Goal: Information Seeking & Learning: Check status

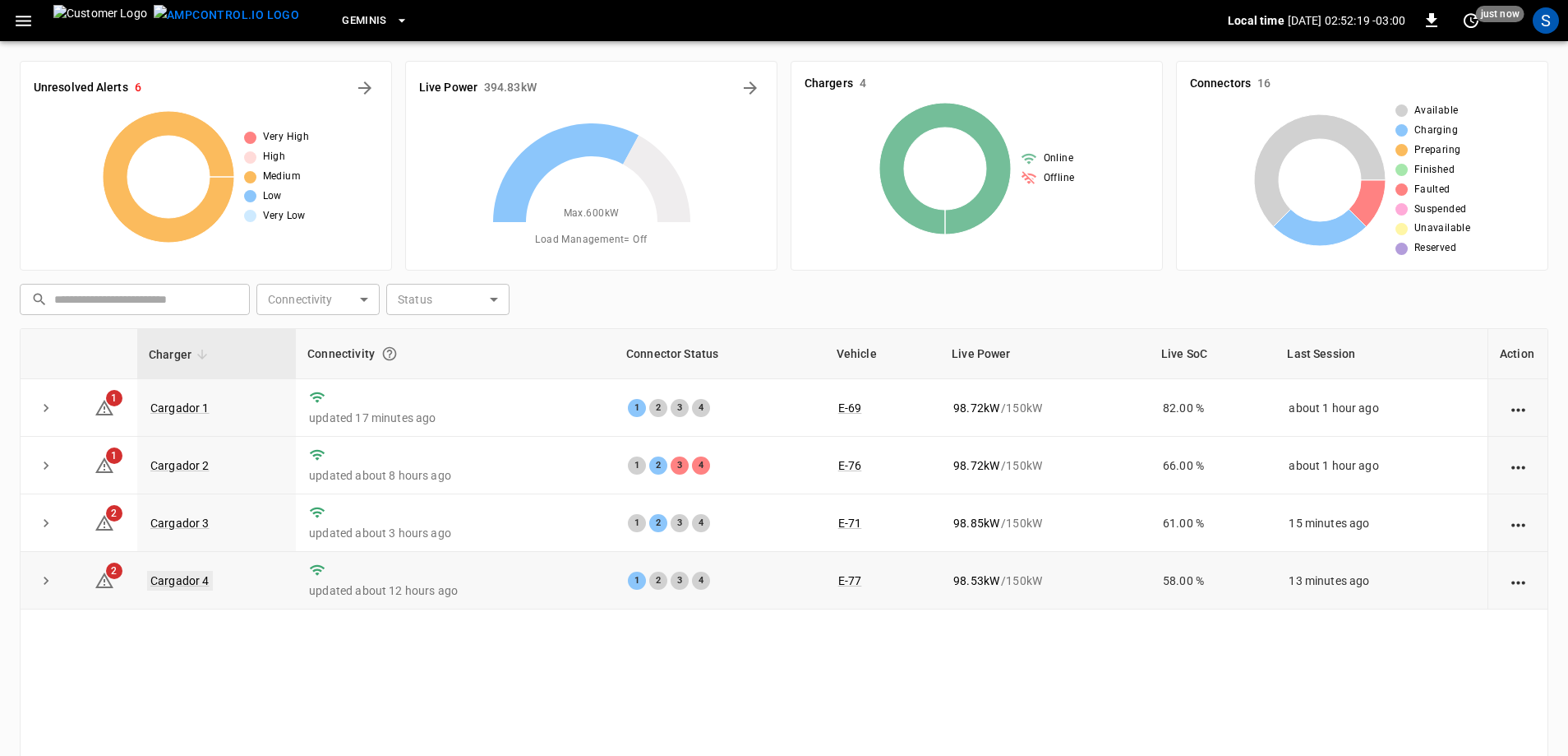
click at [192, 585] on link "Cargador 4" at bounding box center [180, 581] width 66 height 20
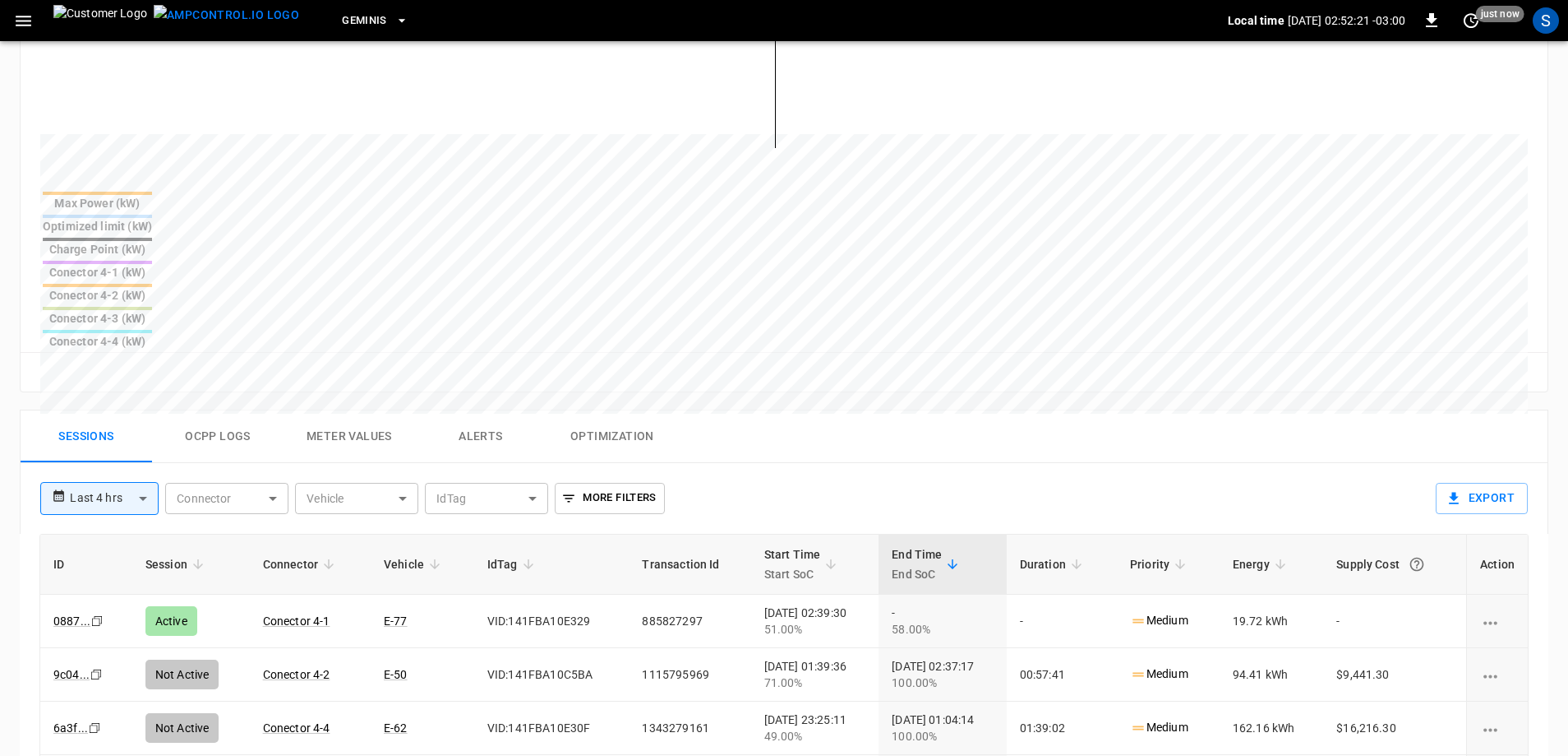
scroll to position [658, 0]
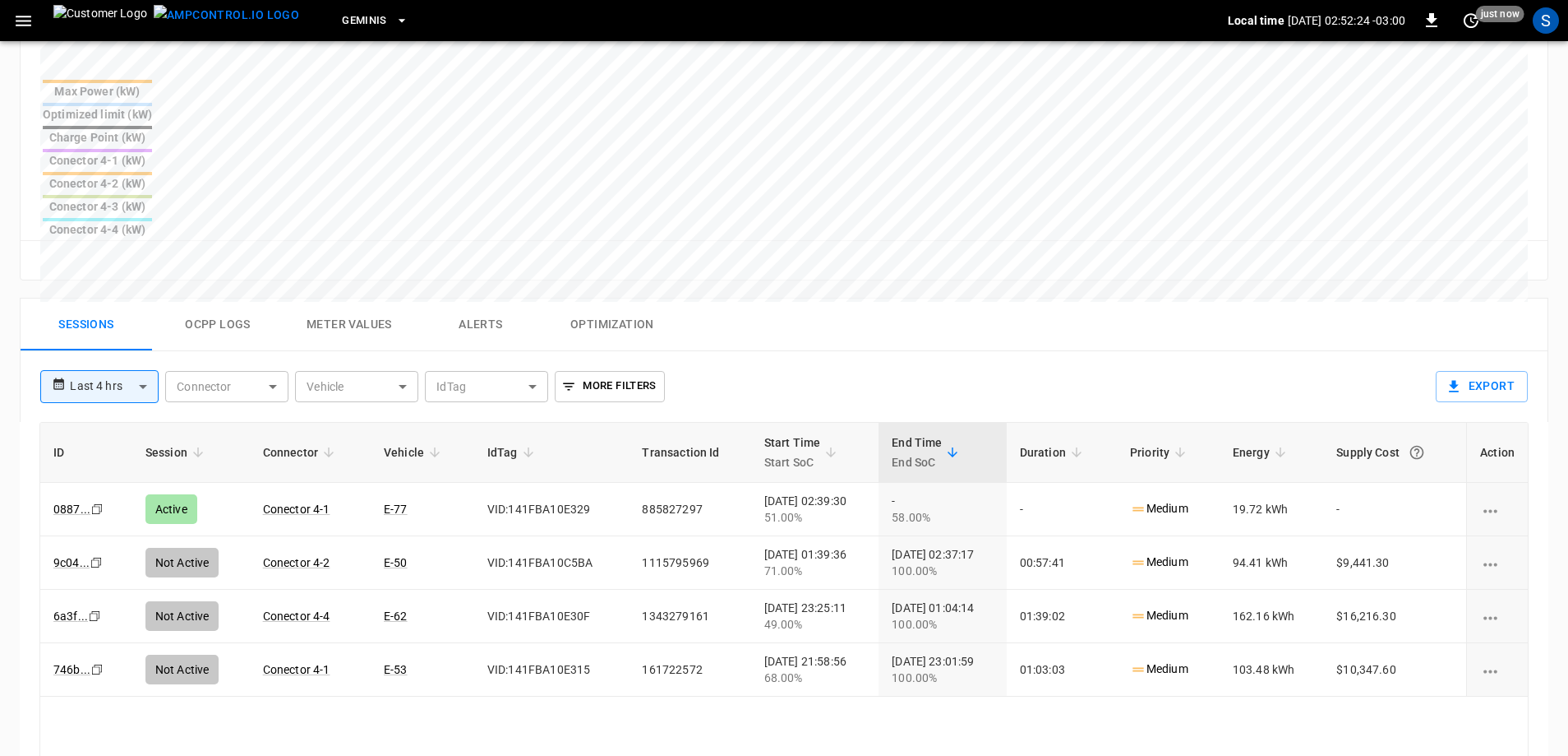
click at [135, 245] on body "**********" at bounding box center [784, 178] width 1568 height 1673
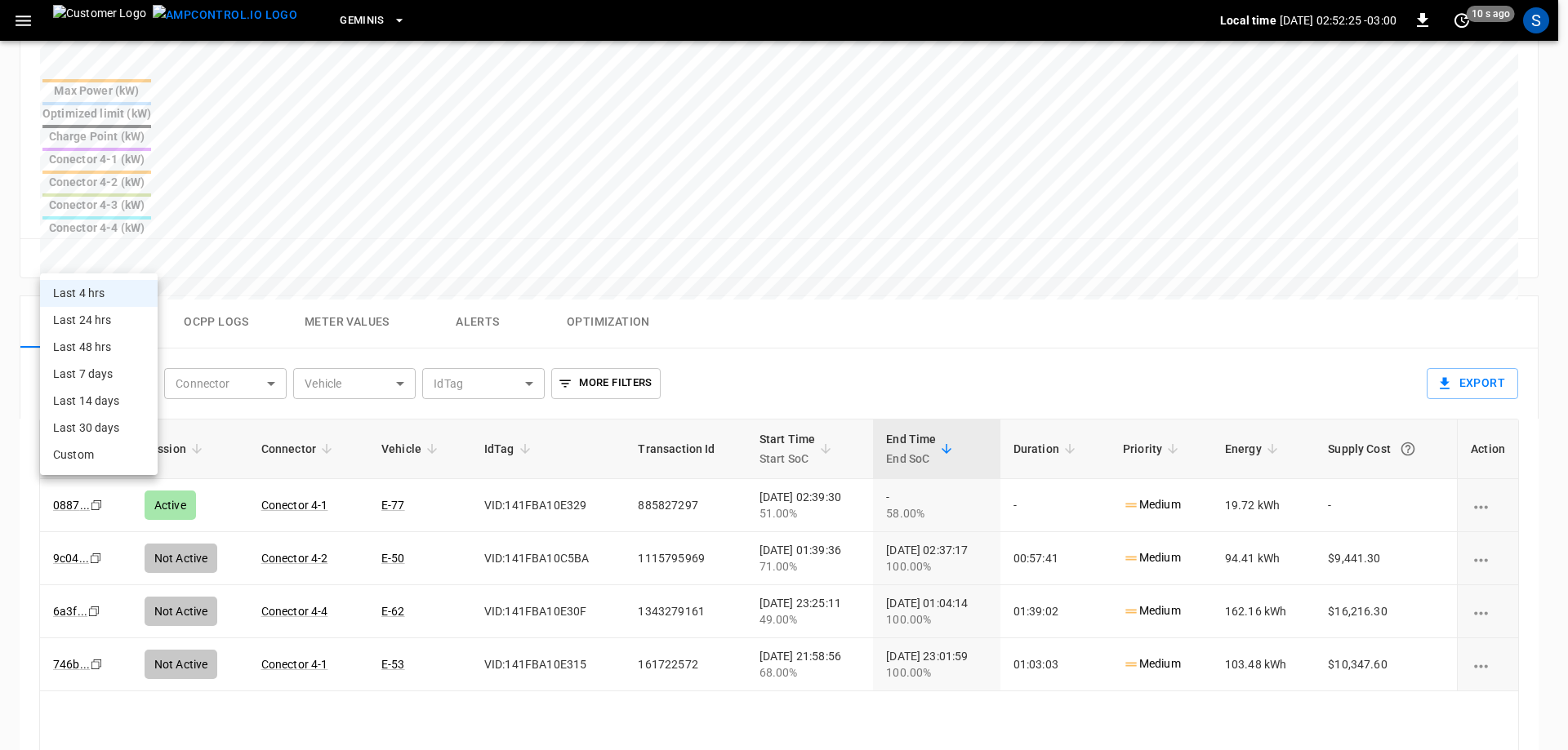
click at [114, 312] on li "Last 24 hrs" at bounding box center [98, 320] width 117 height 27
type input "**********"
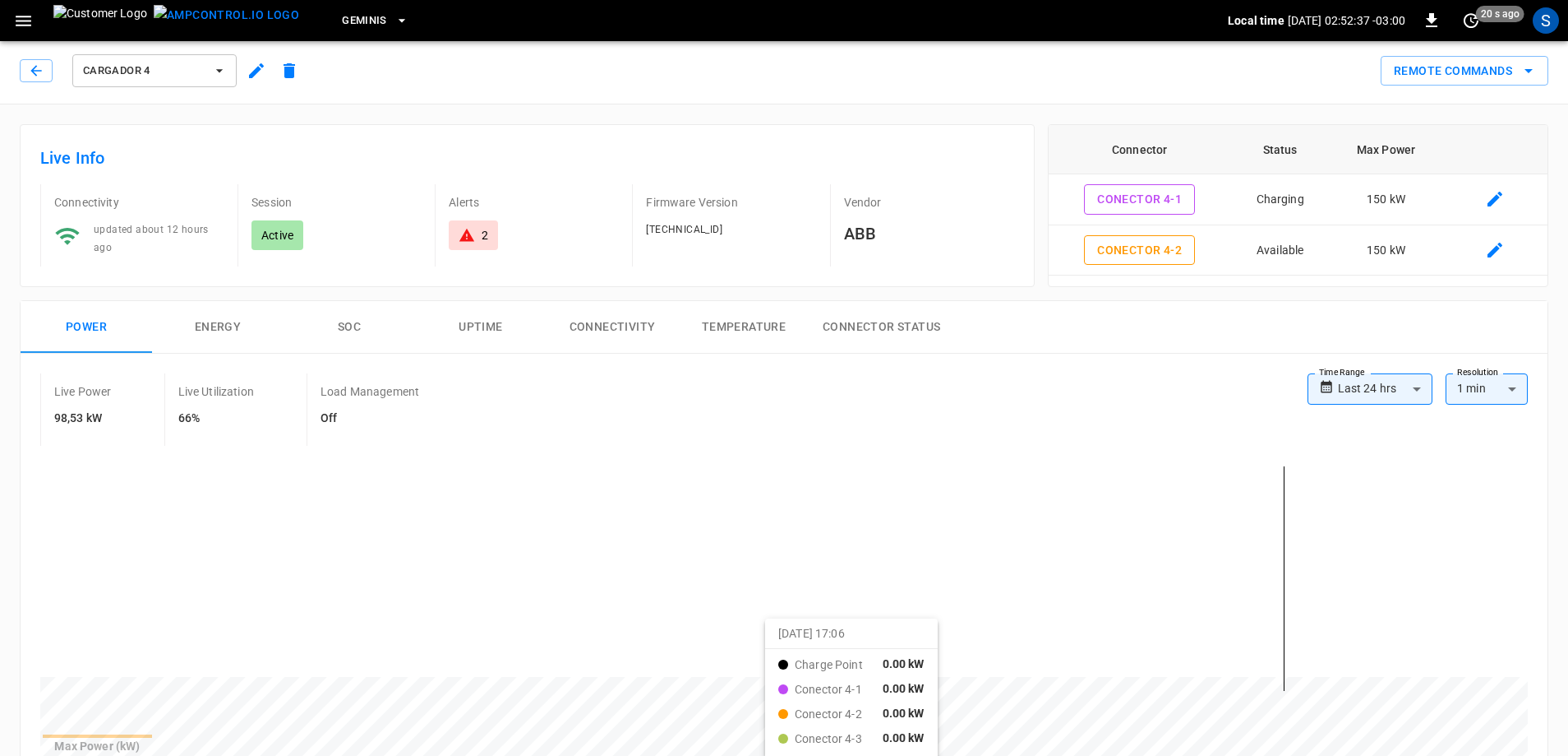
scroll to position [0, 0]
click at [36, 68] on icon "button" at bounding box center [36, 74] width 17 height 17
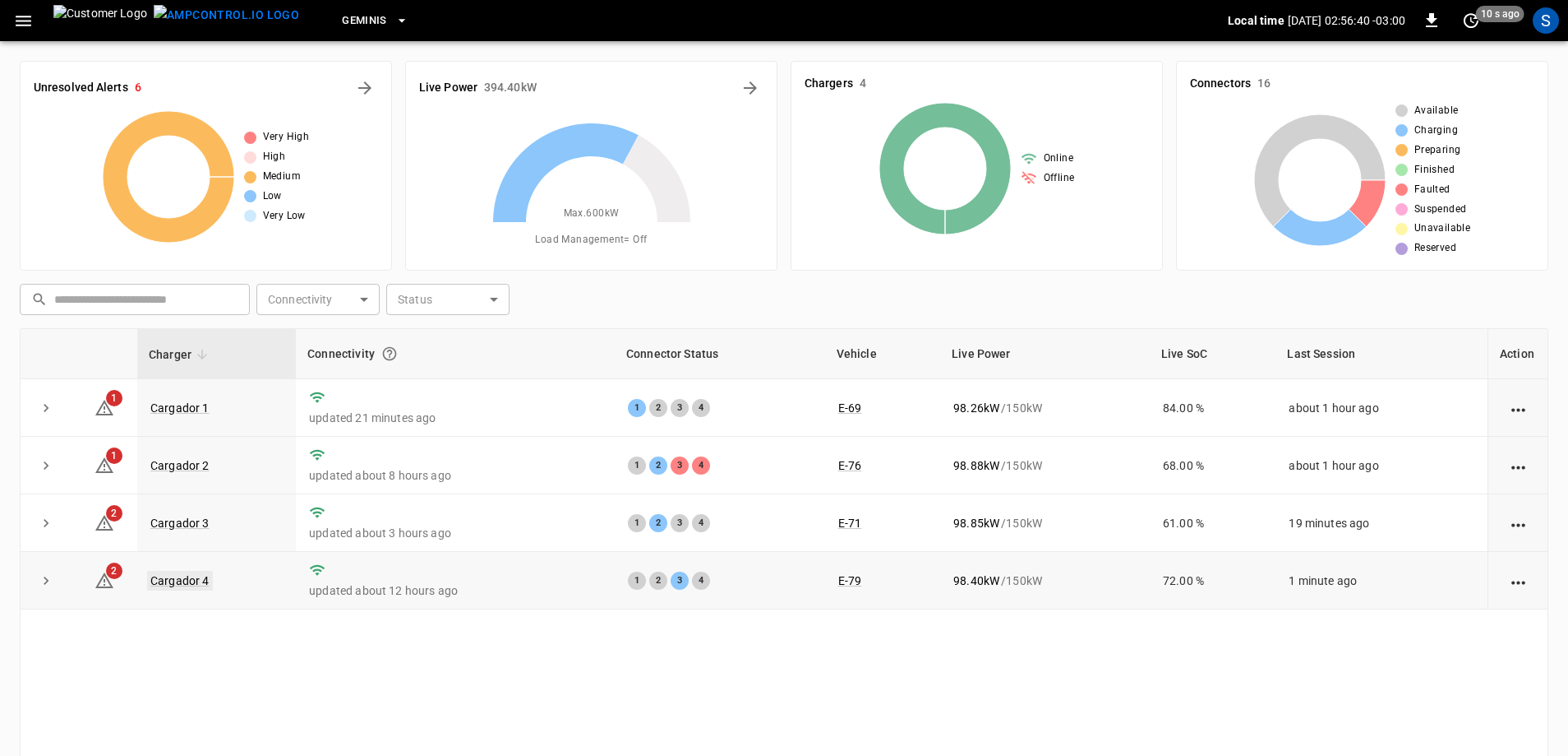
click at [186, 585] on link "Cargador 4" at bounding box center [180, 581] width 66 height 20
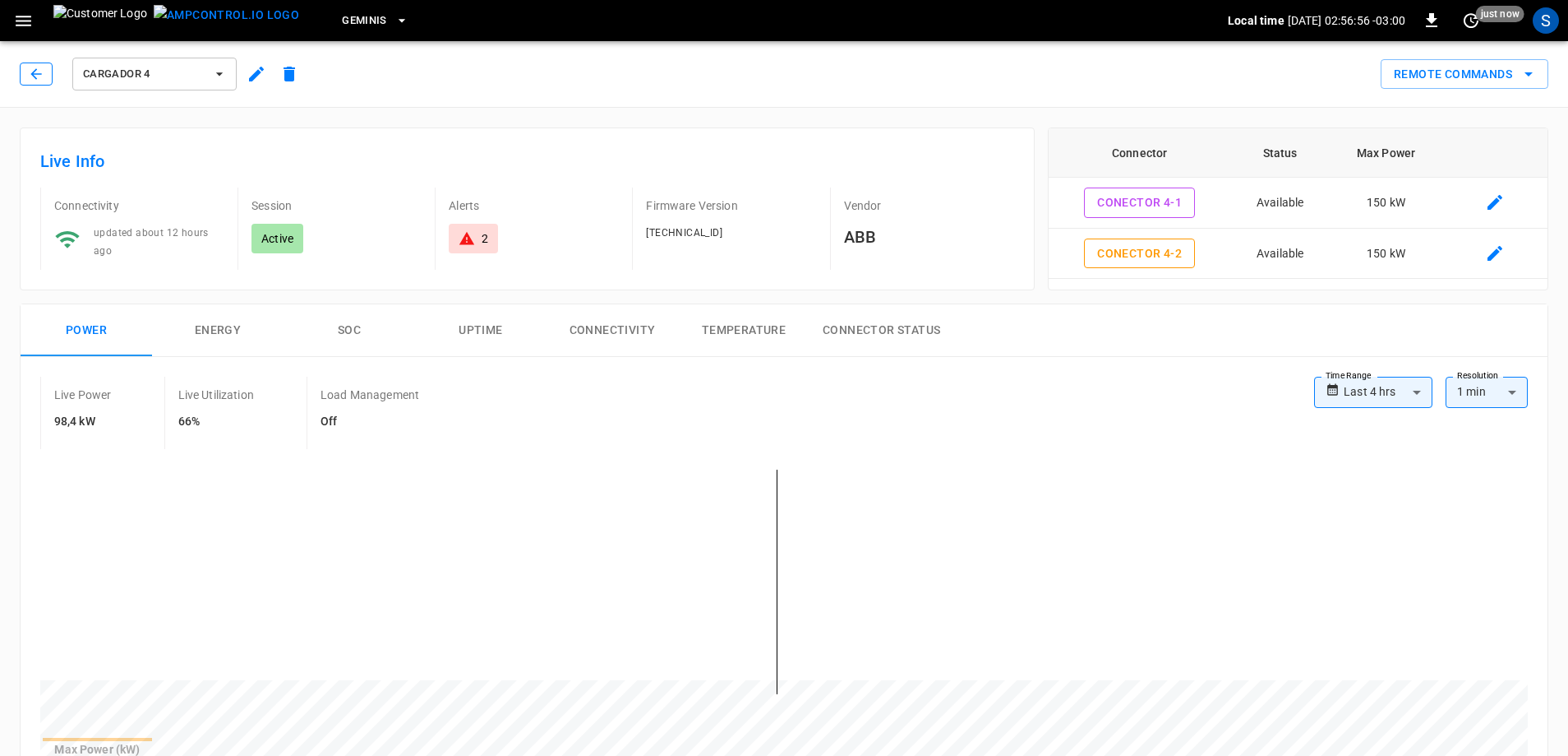
click at [41, 76] on icon "button" at bounding box center [36, 74] width 17 height 17
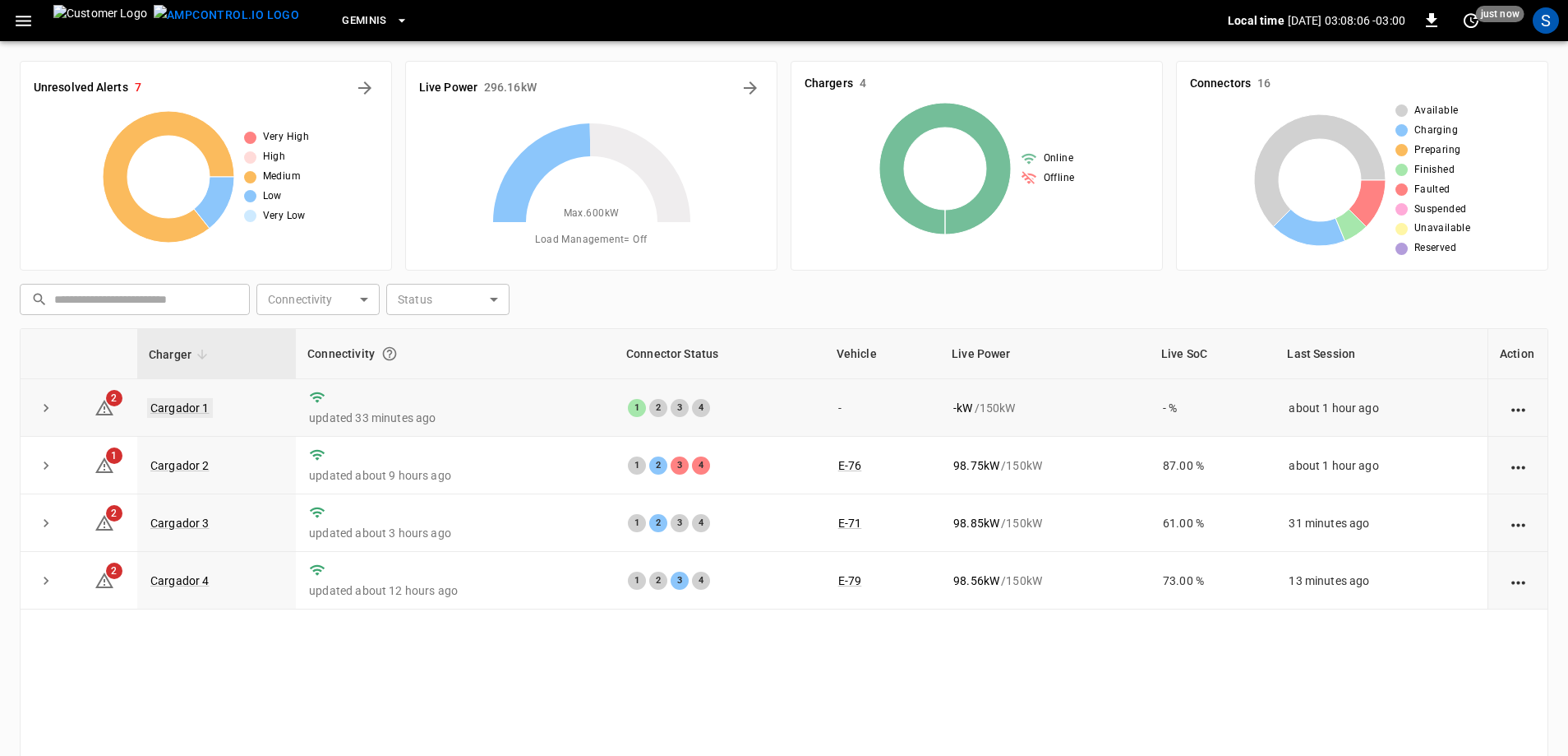
click at [176, 411] on link "Cargador 1" at bounding box center [180, 408] width 66 height 20
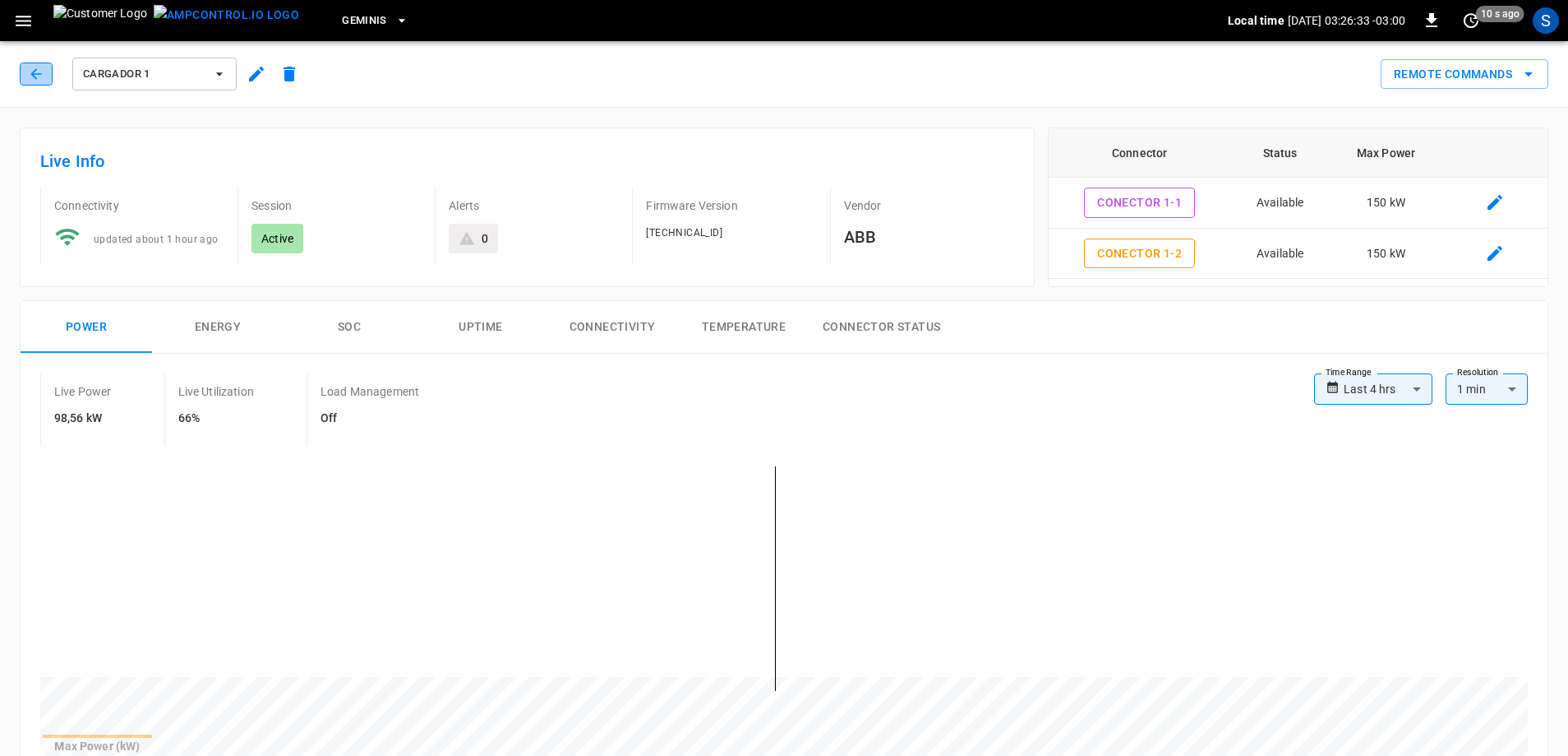
click at [43, 82] on icon "button" at bounding box center [36, 74] width 17 height 17
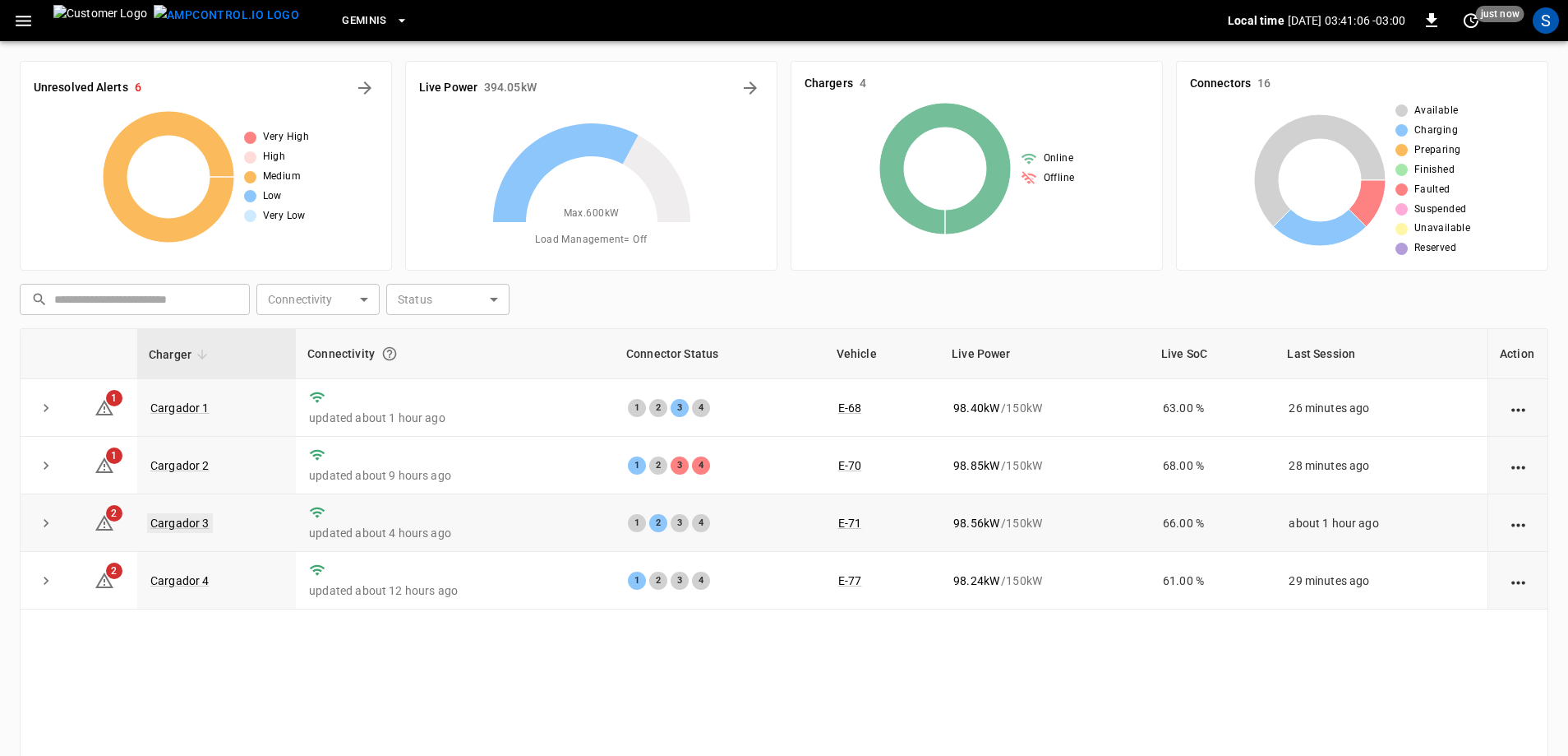
click at [186, 519] on link "Cargador 3" at bounding box center [180, 523] width 66 height 20
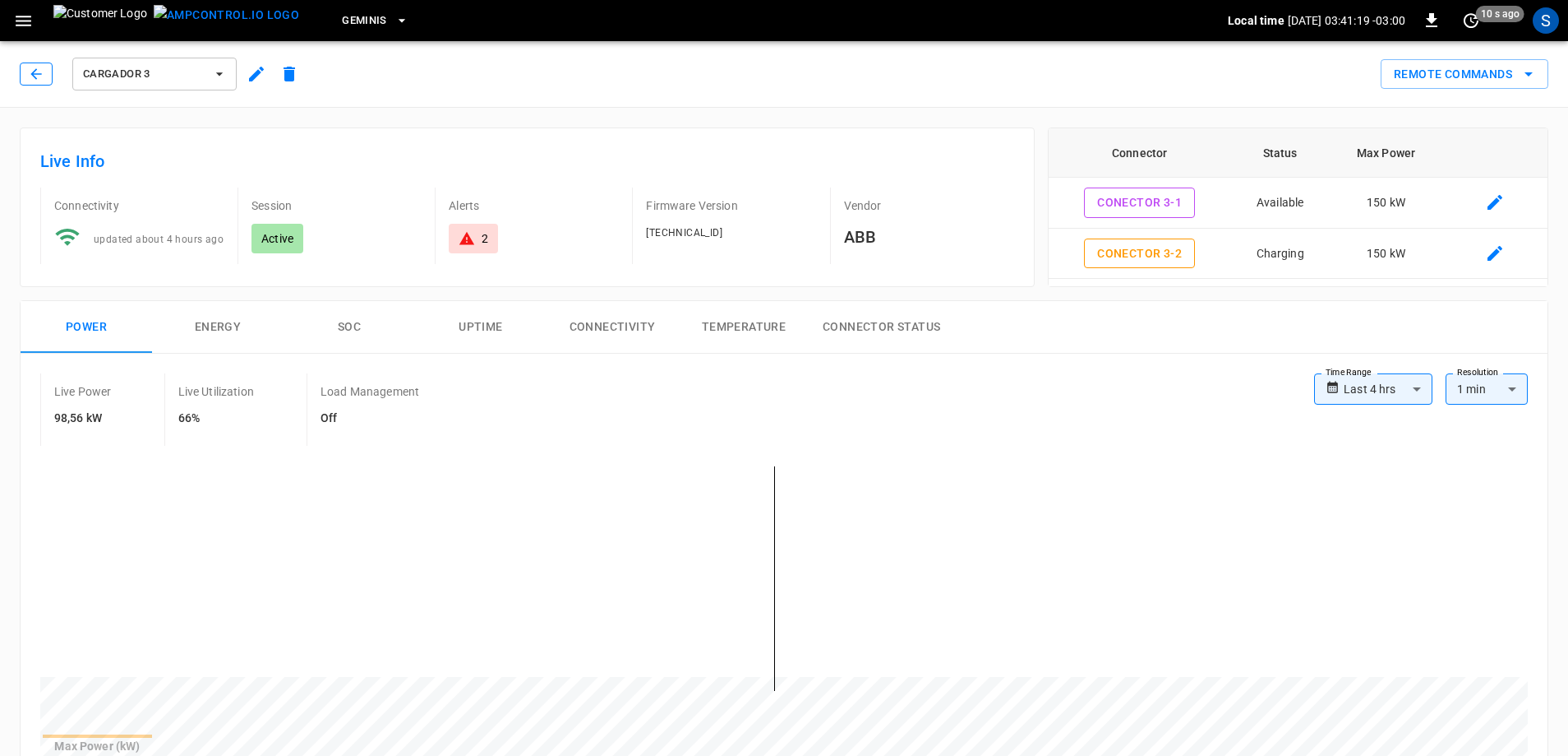
click at [46, 73] on button "button" at bounding box center [36, 74] width 33 height 23
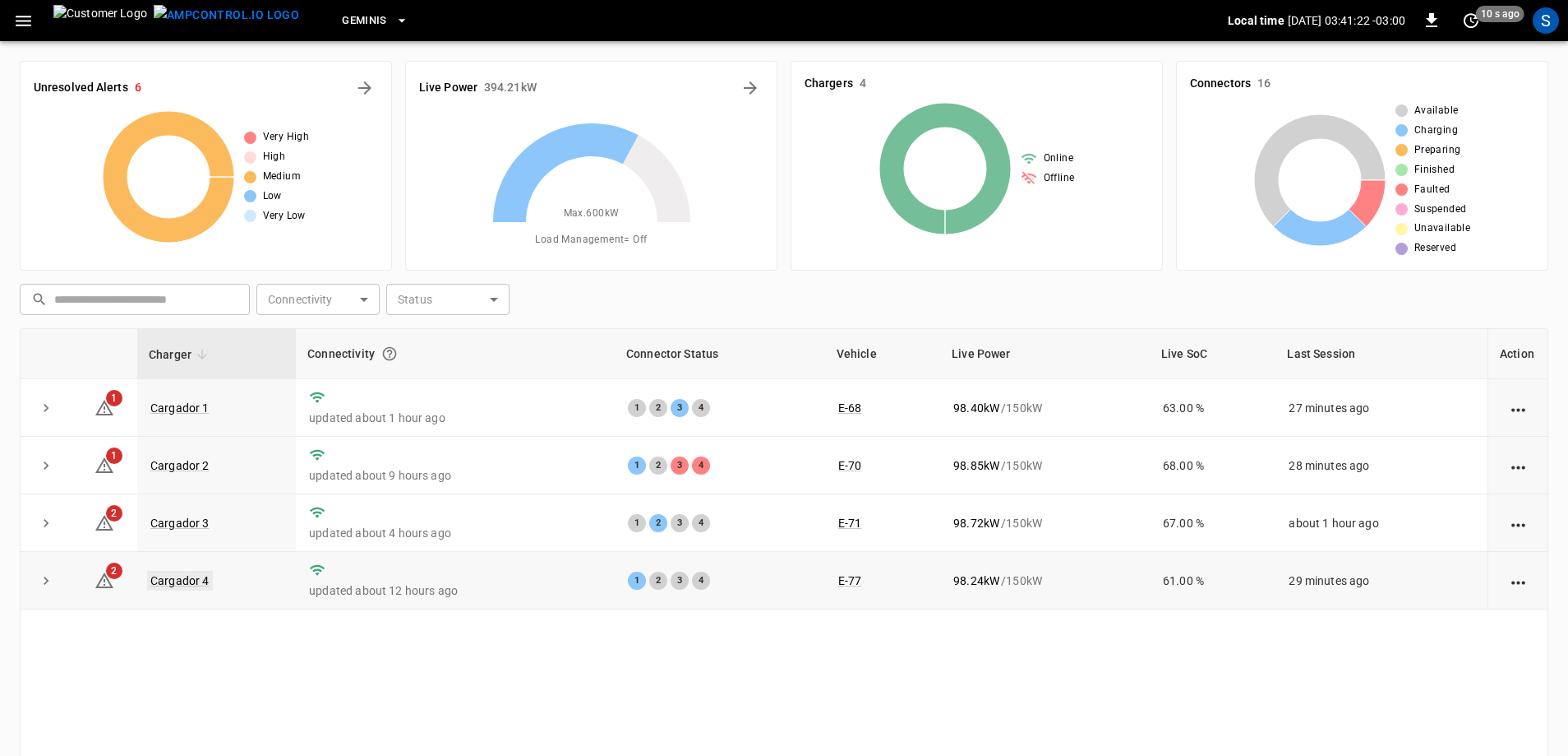
click at [194, 582] on link "Cargador 4" at bounding box center [180, 581] width 66 height 20
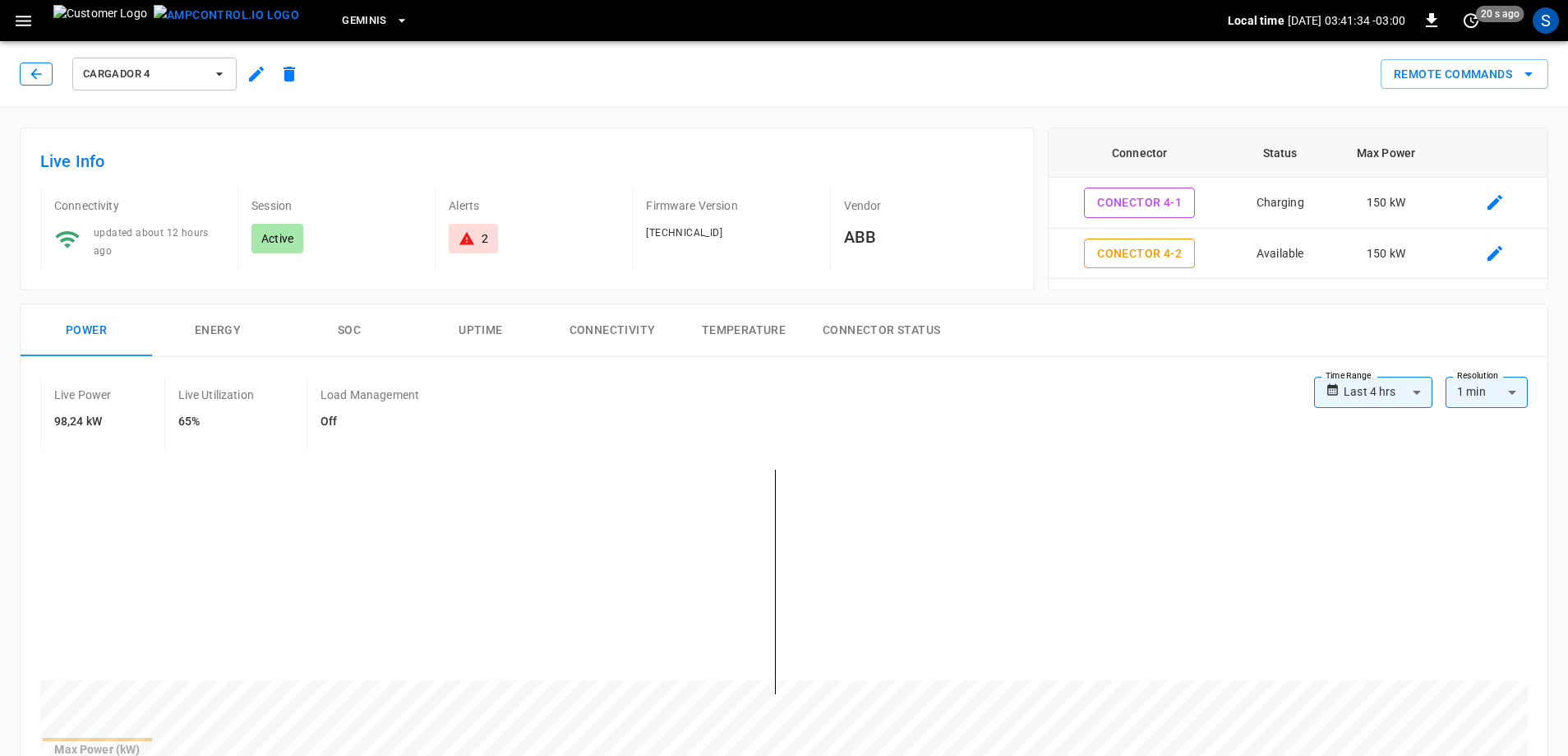
click at [36, 67] on icon "button" at bounding box center [36, 74] width 17 height 17
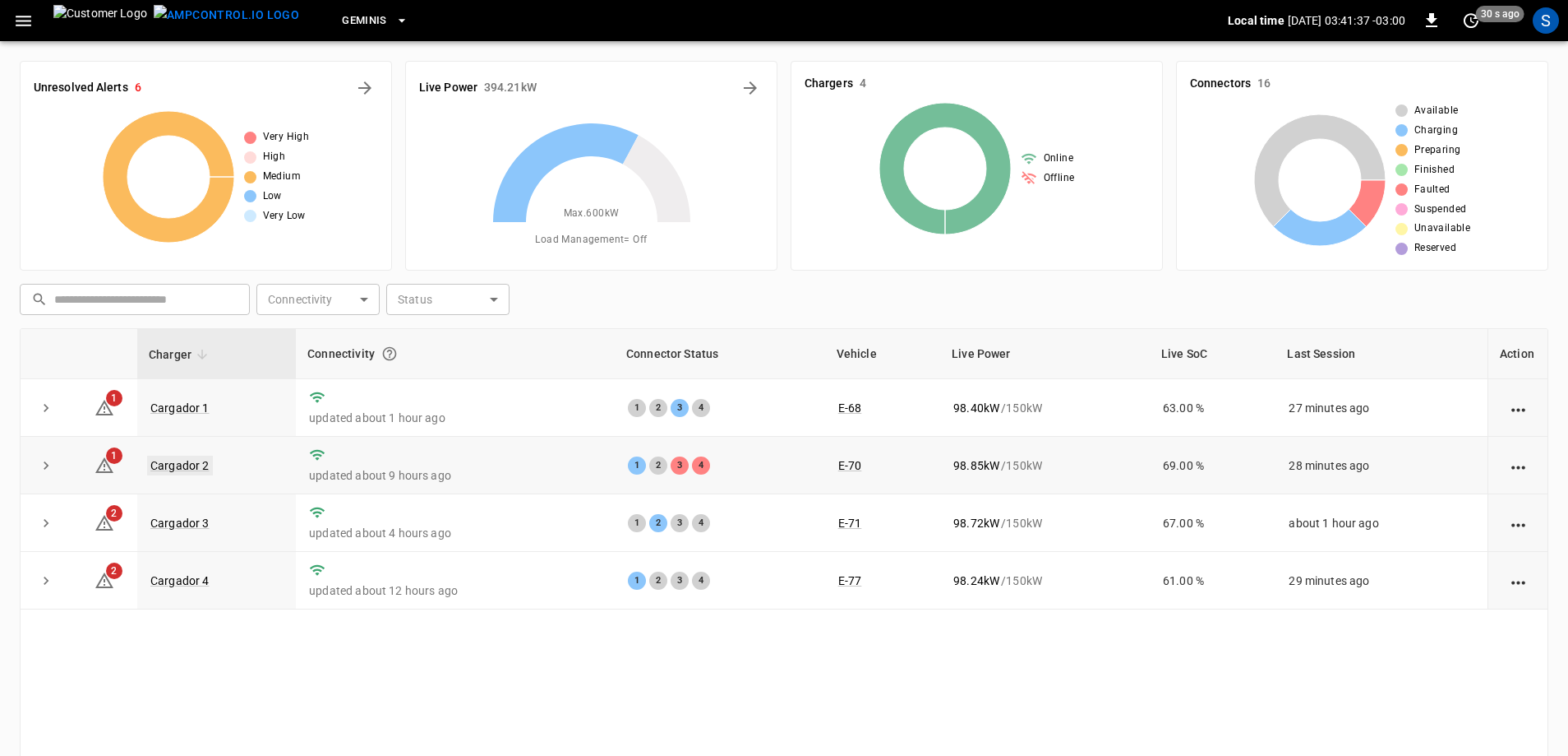
click at [170, 467] on link "Cargador 2" at bounding box center [180, 466] width 66 height 20
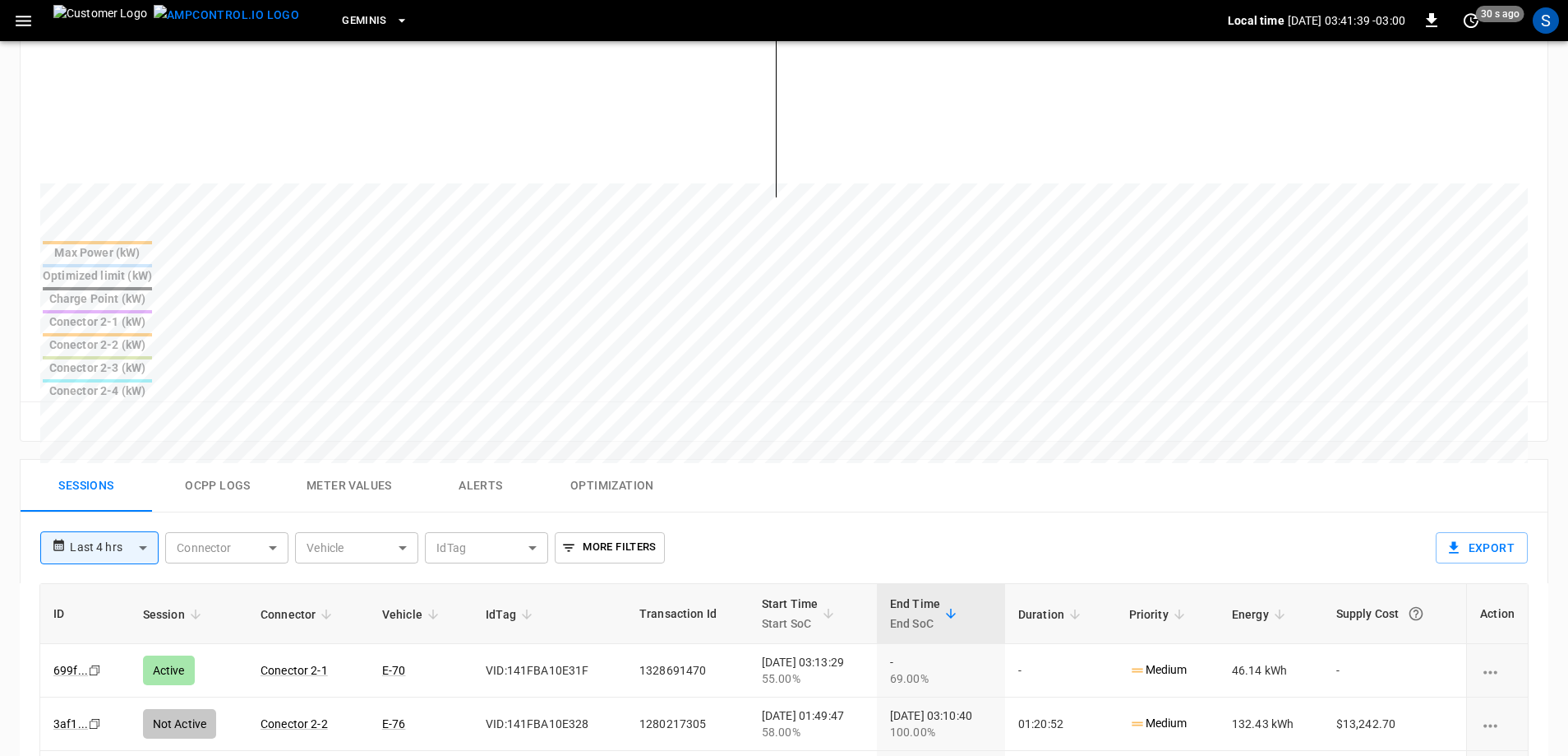
scroll to position [740, 0]
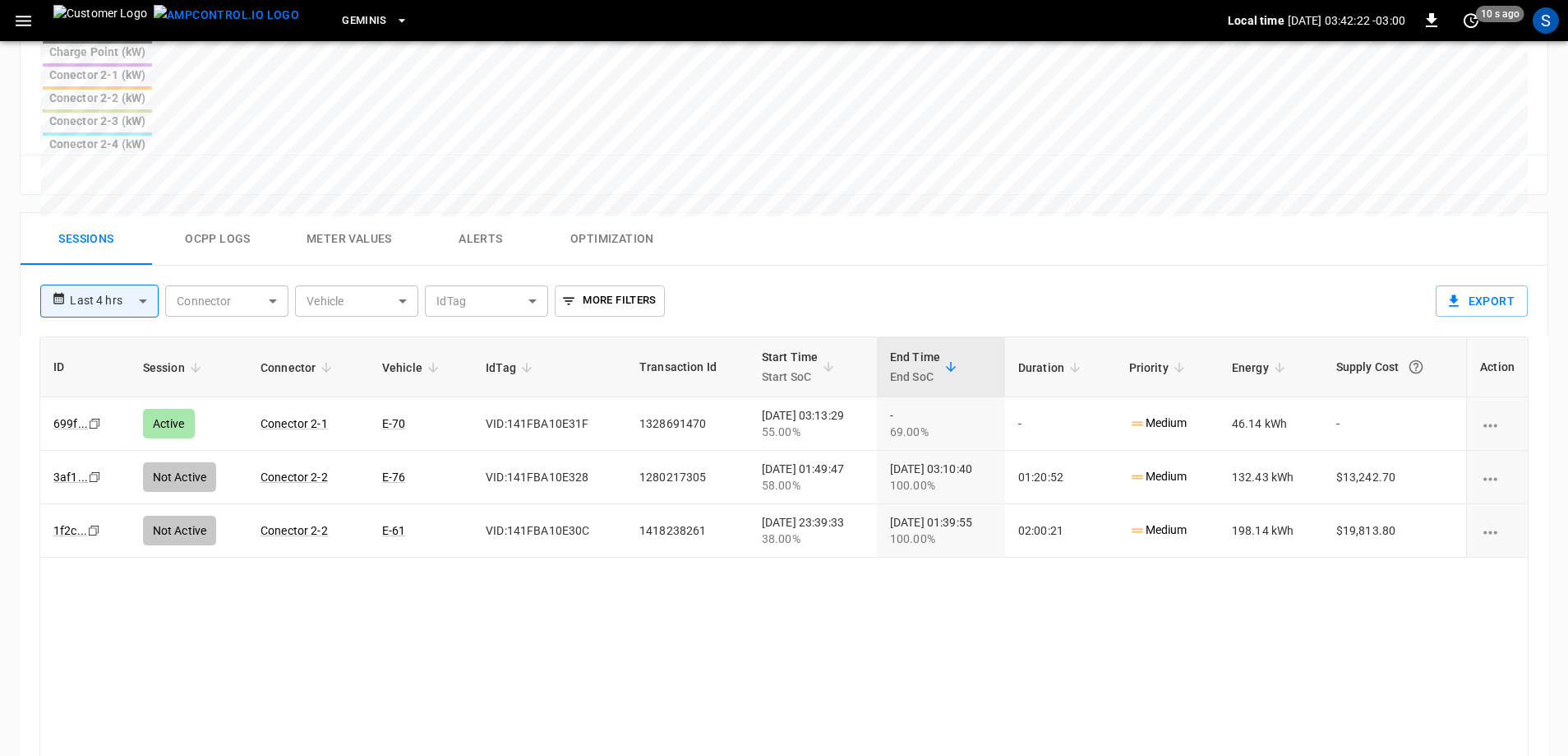
click at [115, 166] on body "**********" at bounding box center [784, 94] width 1568 height 1669
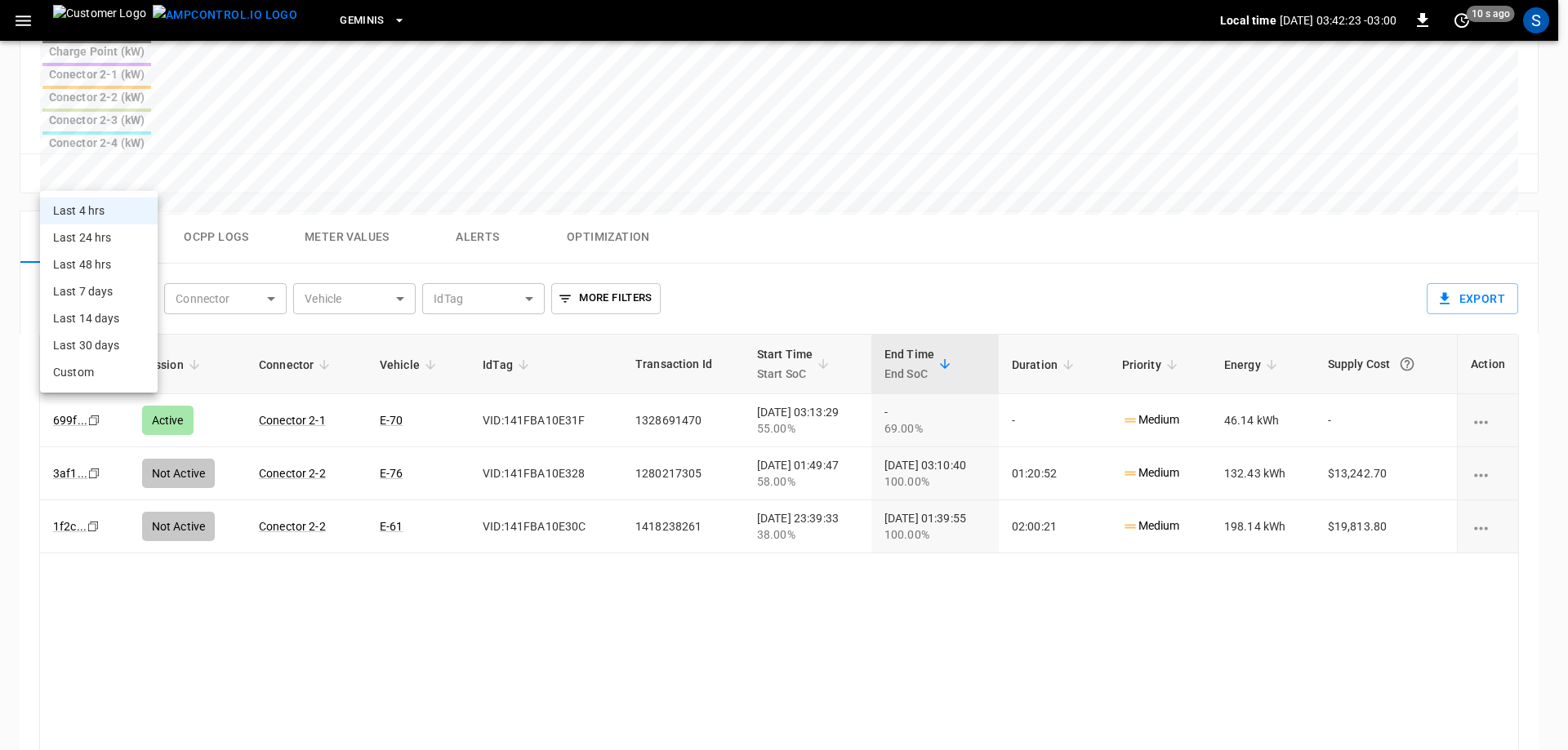
click at [109, 238] on li "Last 24 hrs" at bounding box center [98, 238] width 117 height 27
type input "**********"
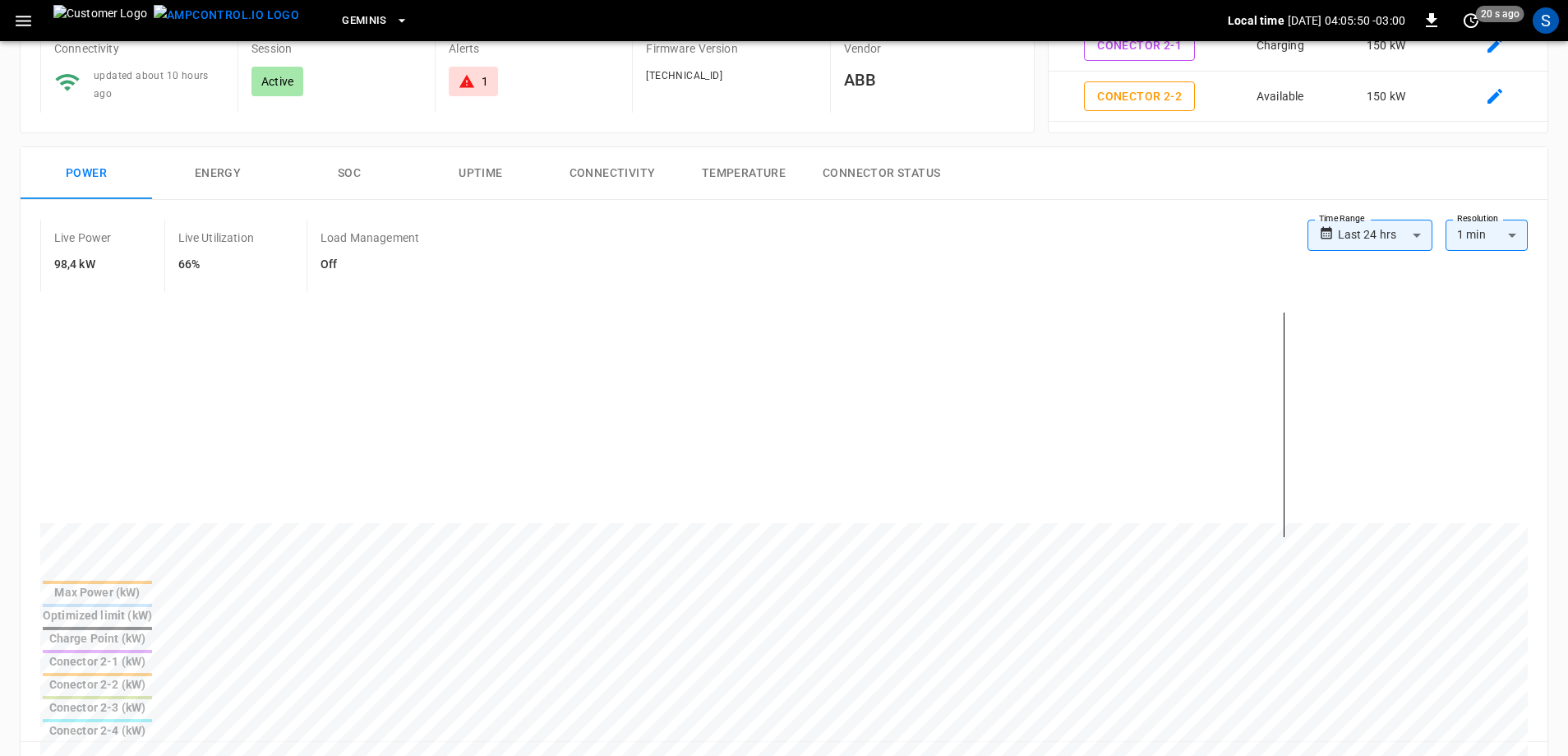
scroll to position [0, 0]
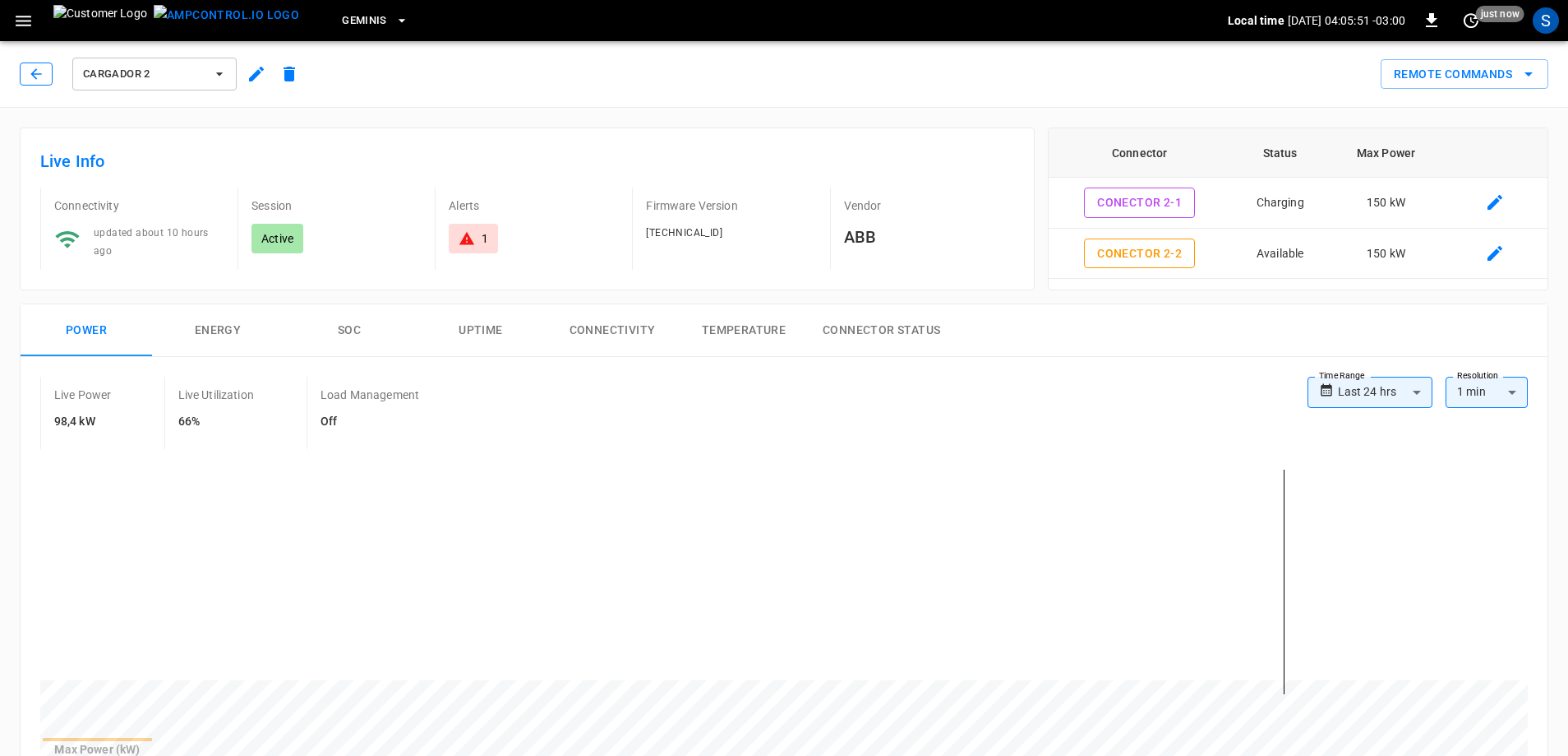
click at [43, 70] on icon "button" at bounding box center [36, 74] width 17 height 17
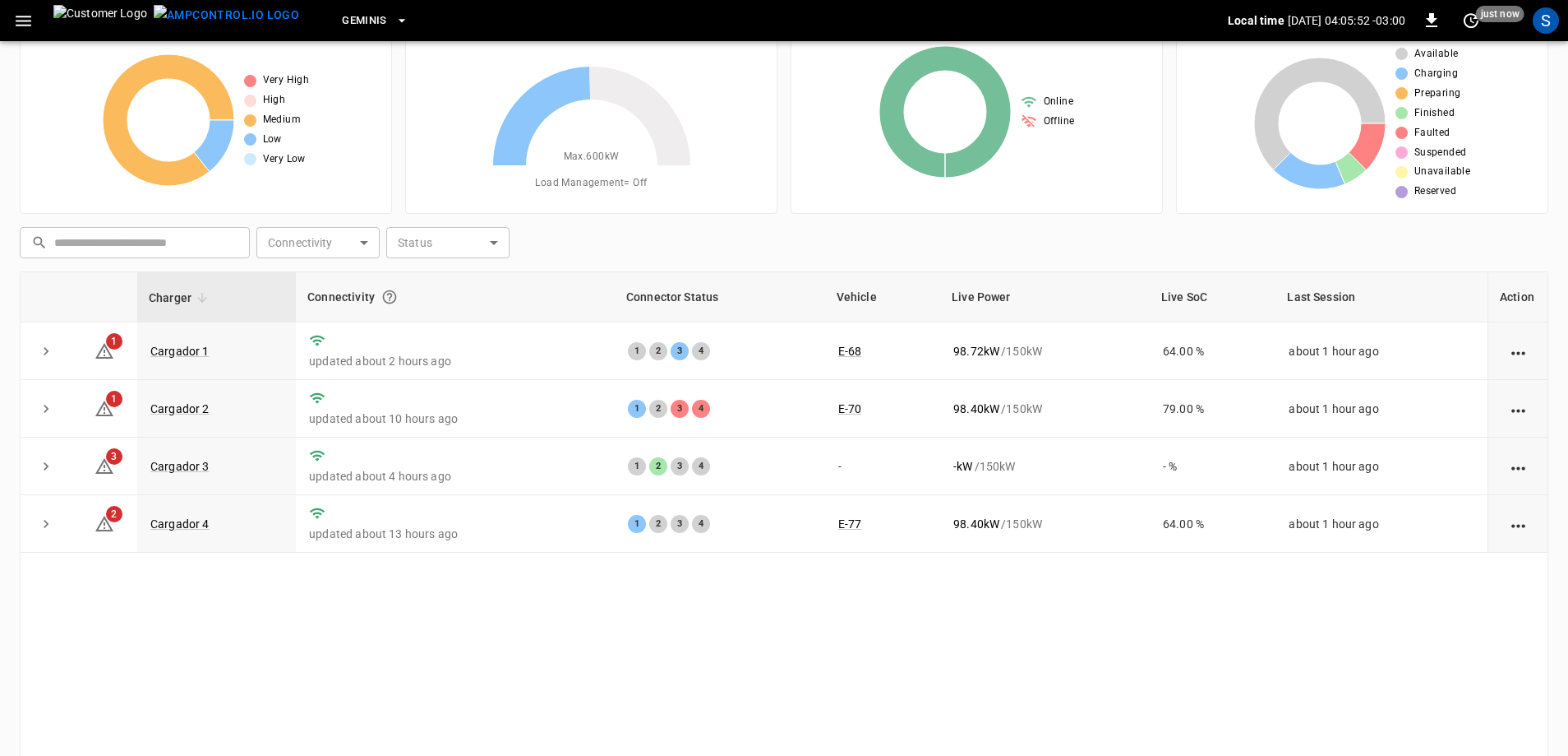
scroll to position [83, 0]
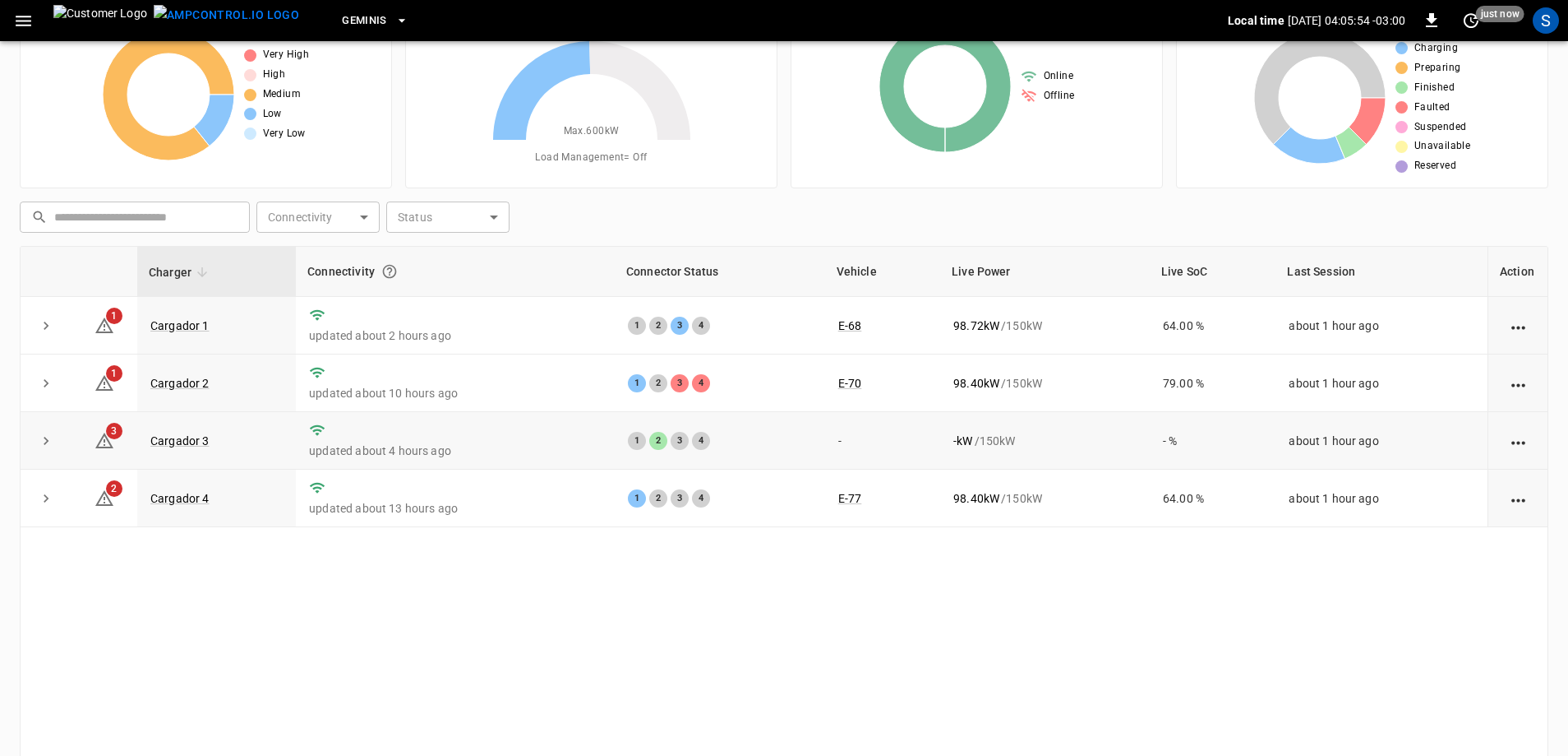
click at [183, 434] on td "Cargador 3" at bounding box center [217, 441] width 159 height 58
click at [181, 440] on link "Cargador 3" at bounding box center [180, 441] width 66 height 20
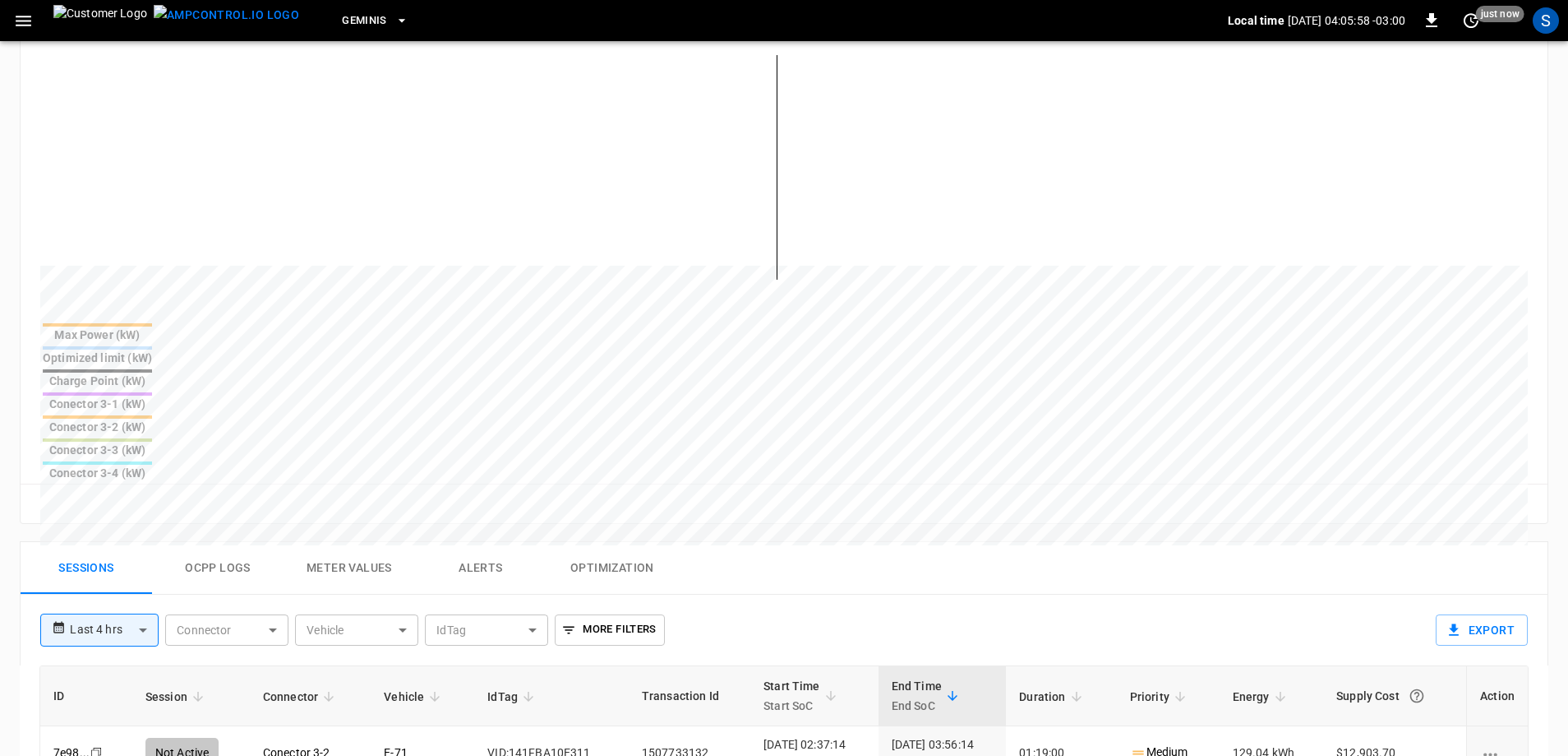
scroll to position [493, 0]
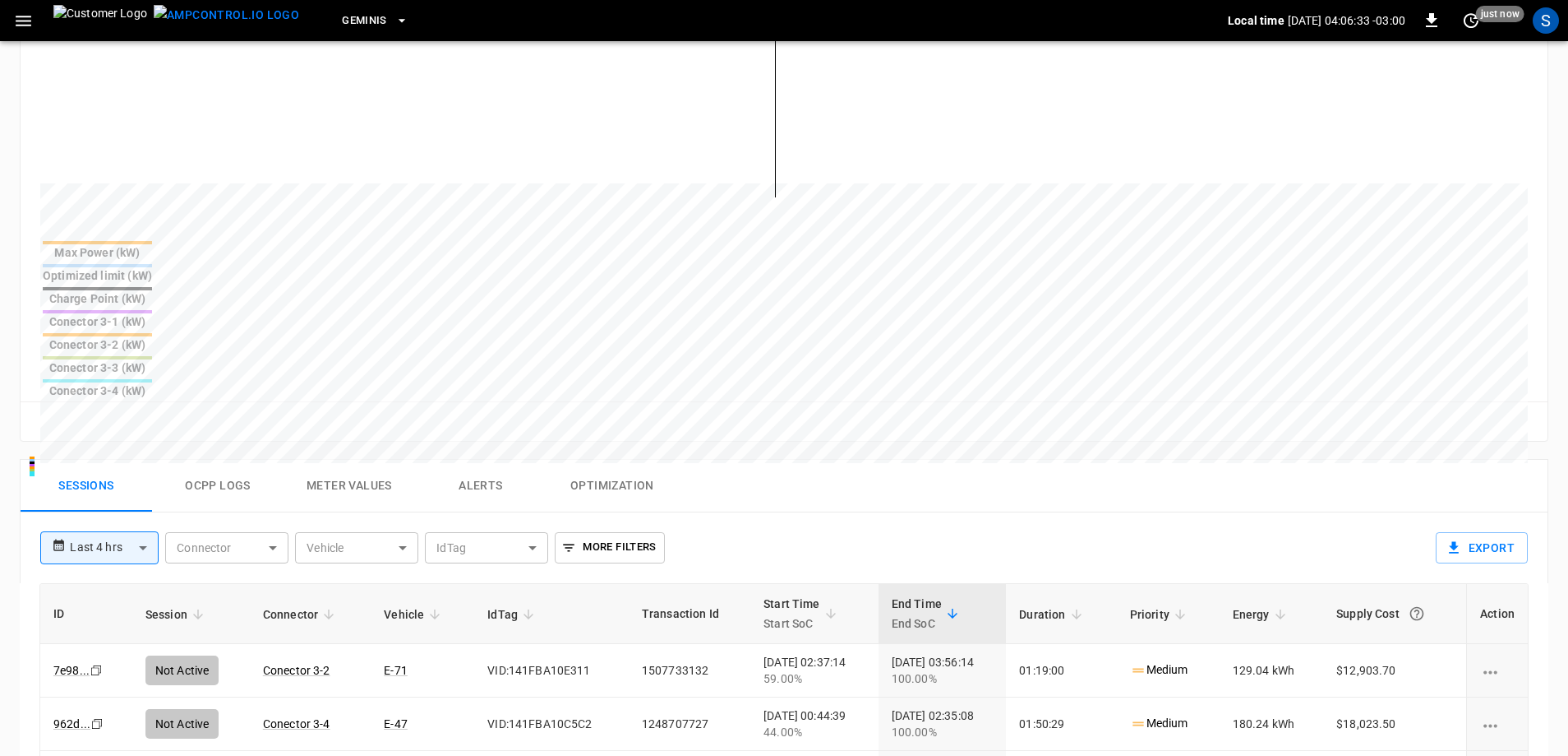
click at [155, 424] on body "**********" at bounding box center [784, 341] width 1568 height 1669
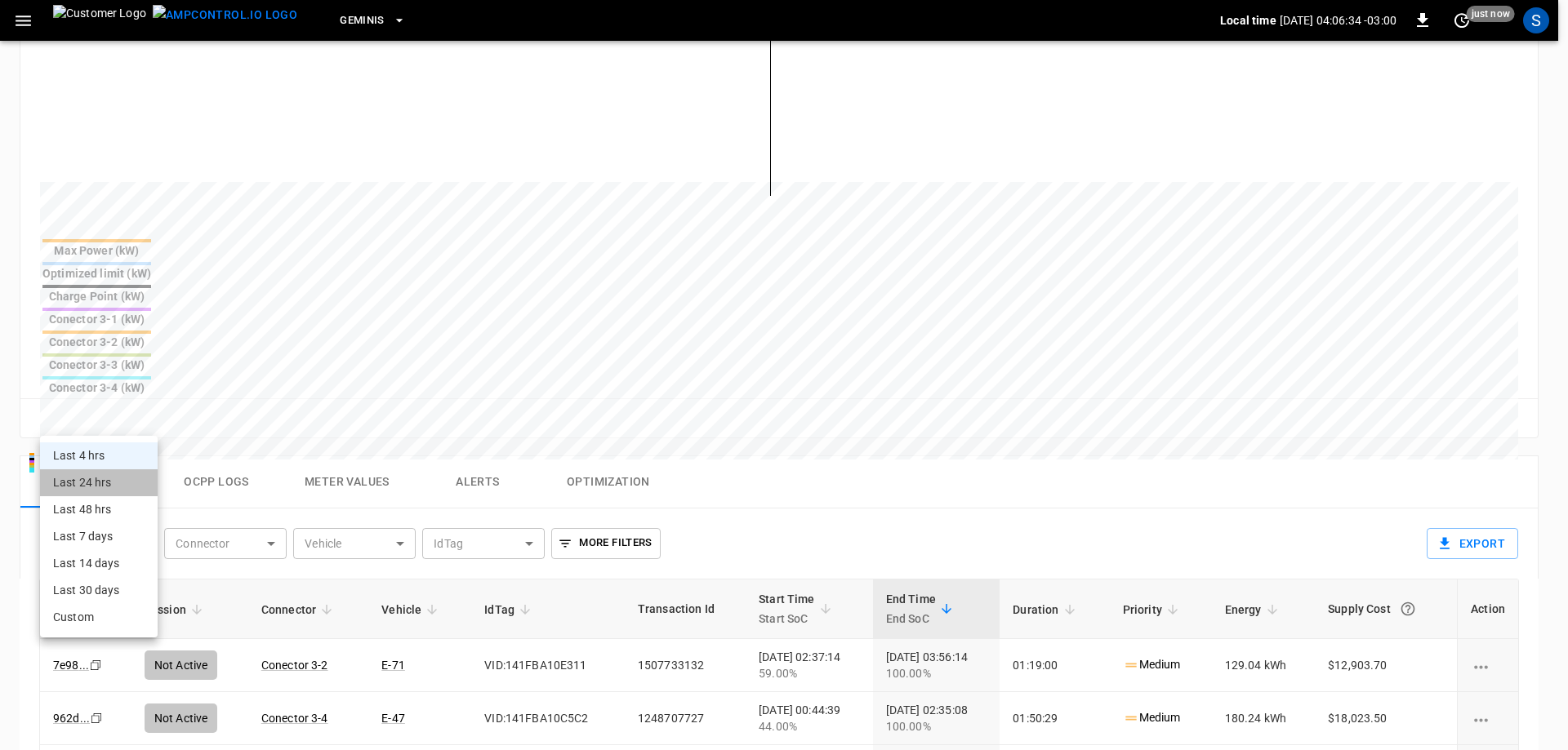
drag, startPoint x: 135, startPoint y: 470, endPoint x: 224, endPoint y: 494, distance: 92.2
click at [134, 471] on li "Last 24 hrs" at bounding box center [98, 482] width 117 height 27
type input "**********"
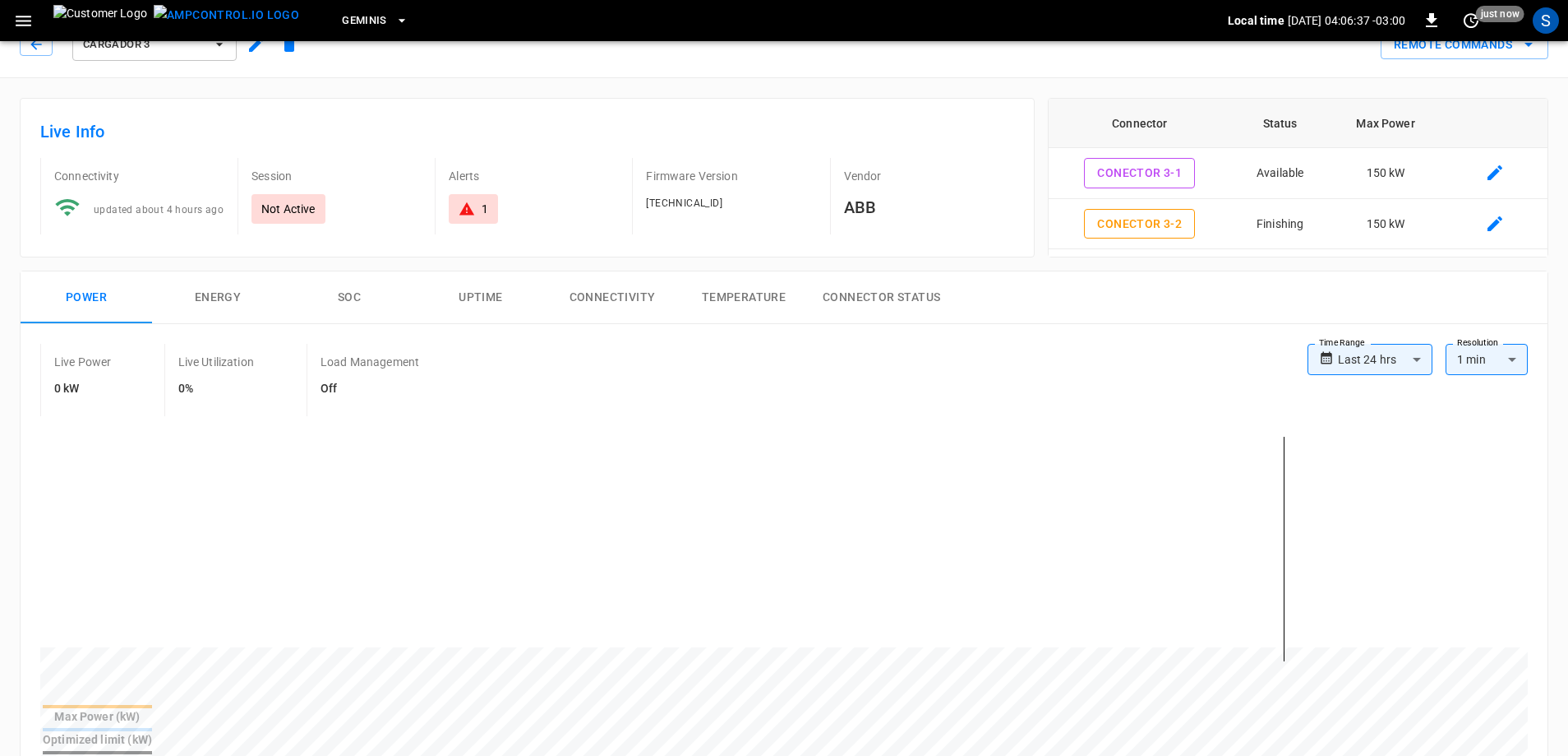
scroll to position [0, 0]
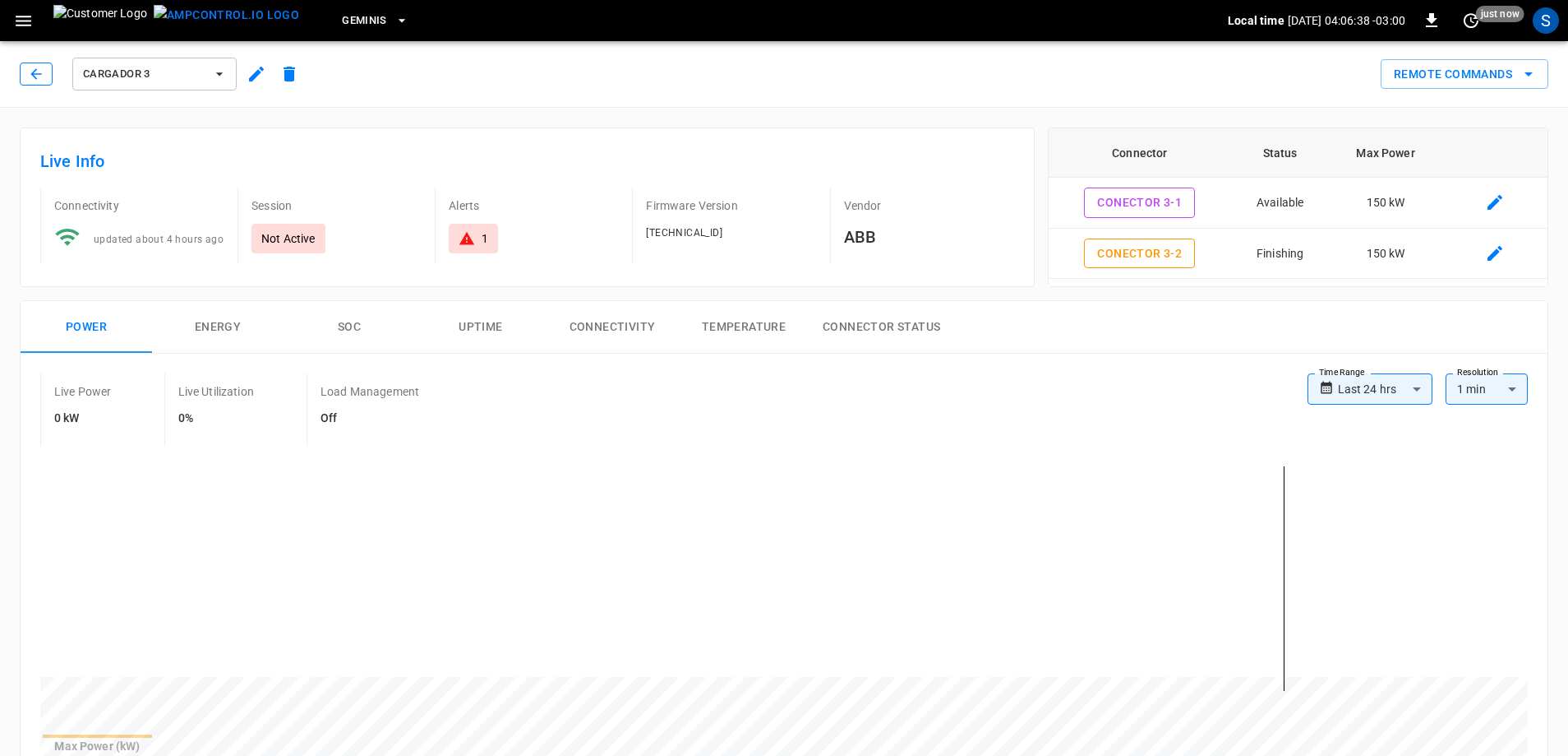
click at [45, 80] on button "button" at bounding box center [36, 74] width 33 height 23
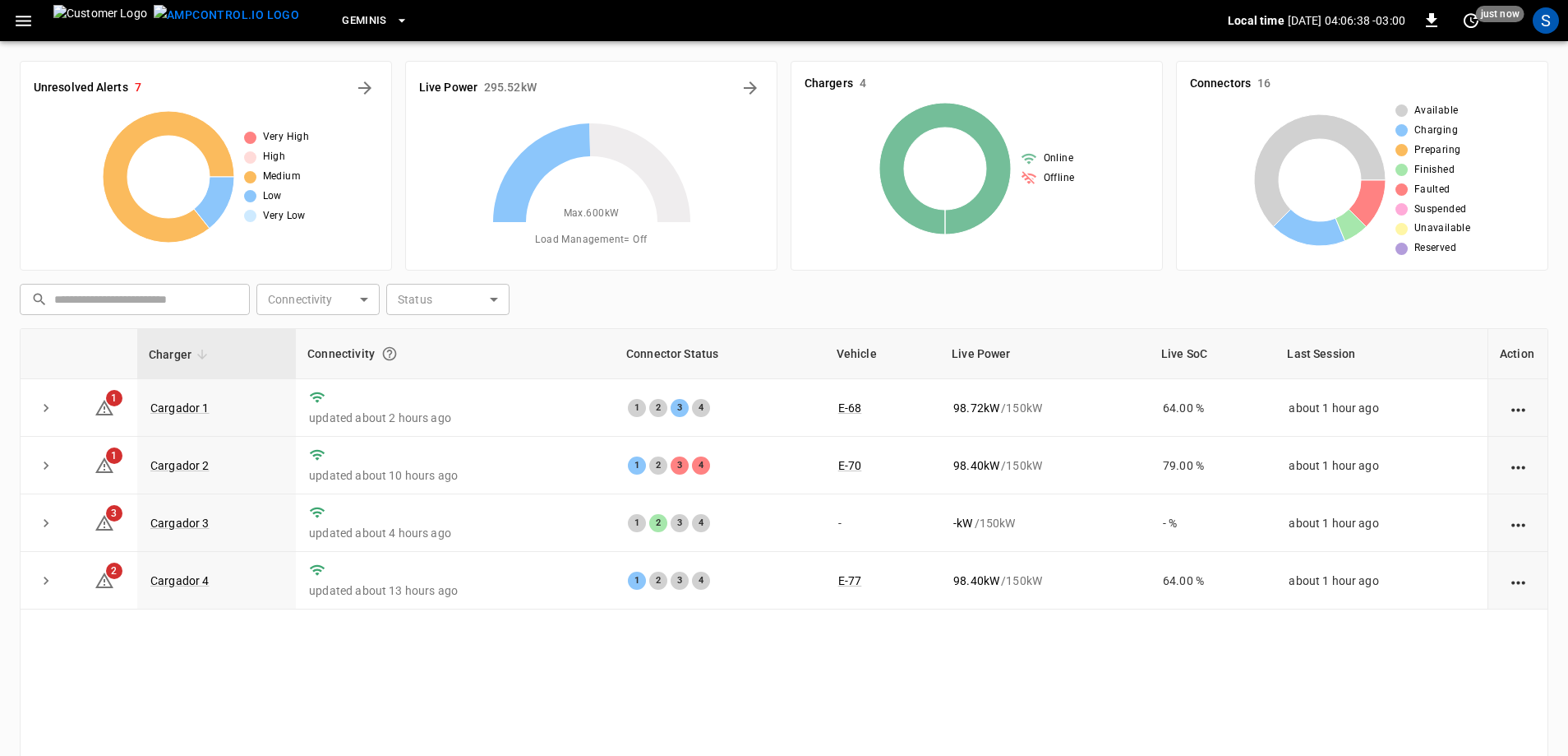
scroll to position [83, 0]
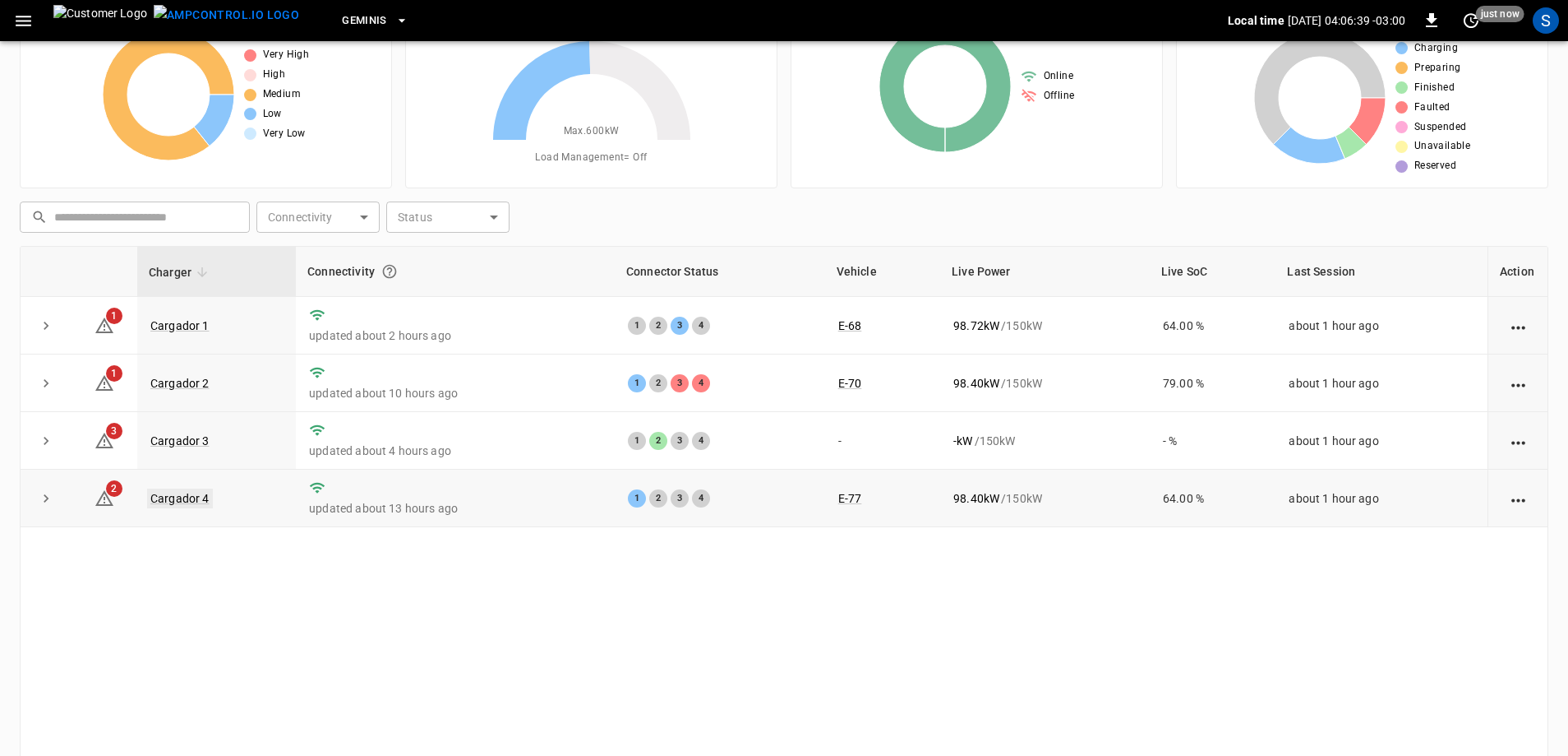
click at [189, 497] on link "Cargador 4" at bounding box center [180, 498] width 66 height 20
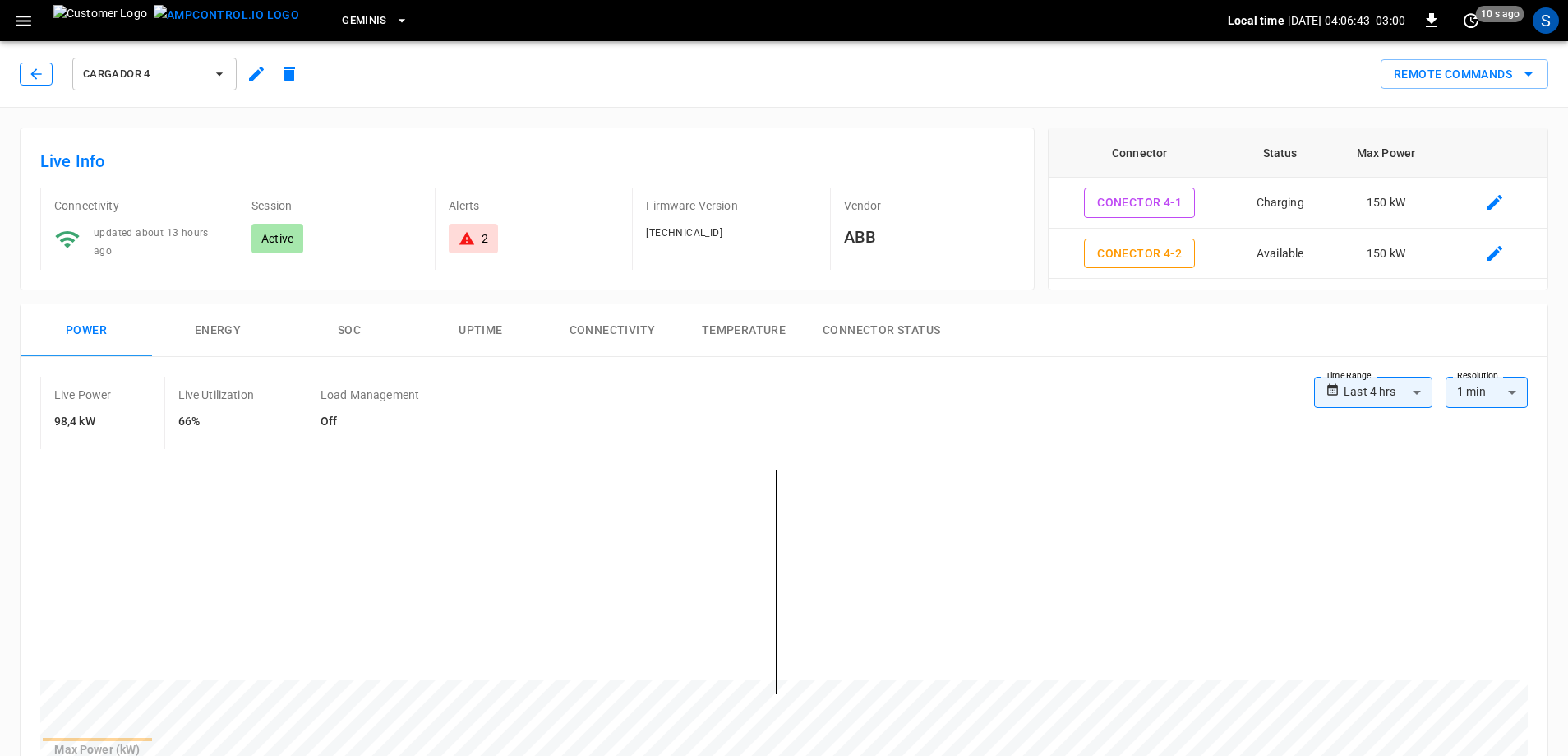
click at [38, 68] on icon "button" at bounding box center [36, 74] width 17 height 17
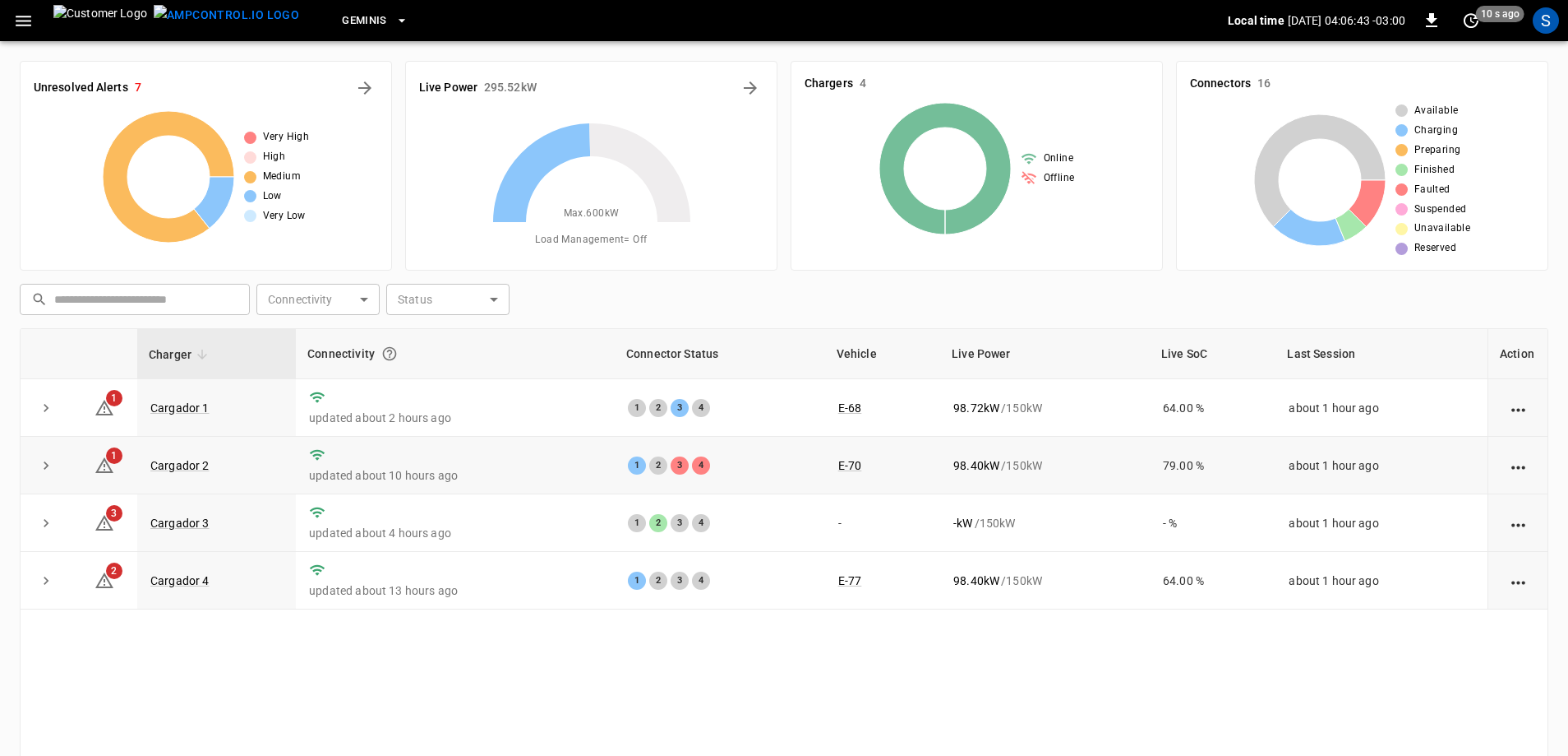
scroll to position [83, 0]
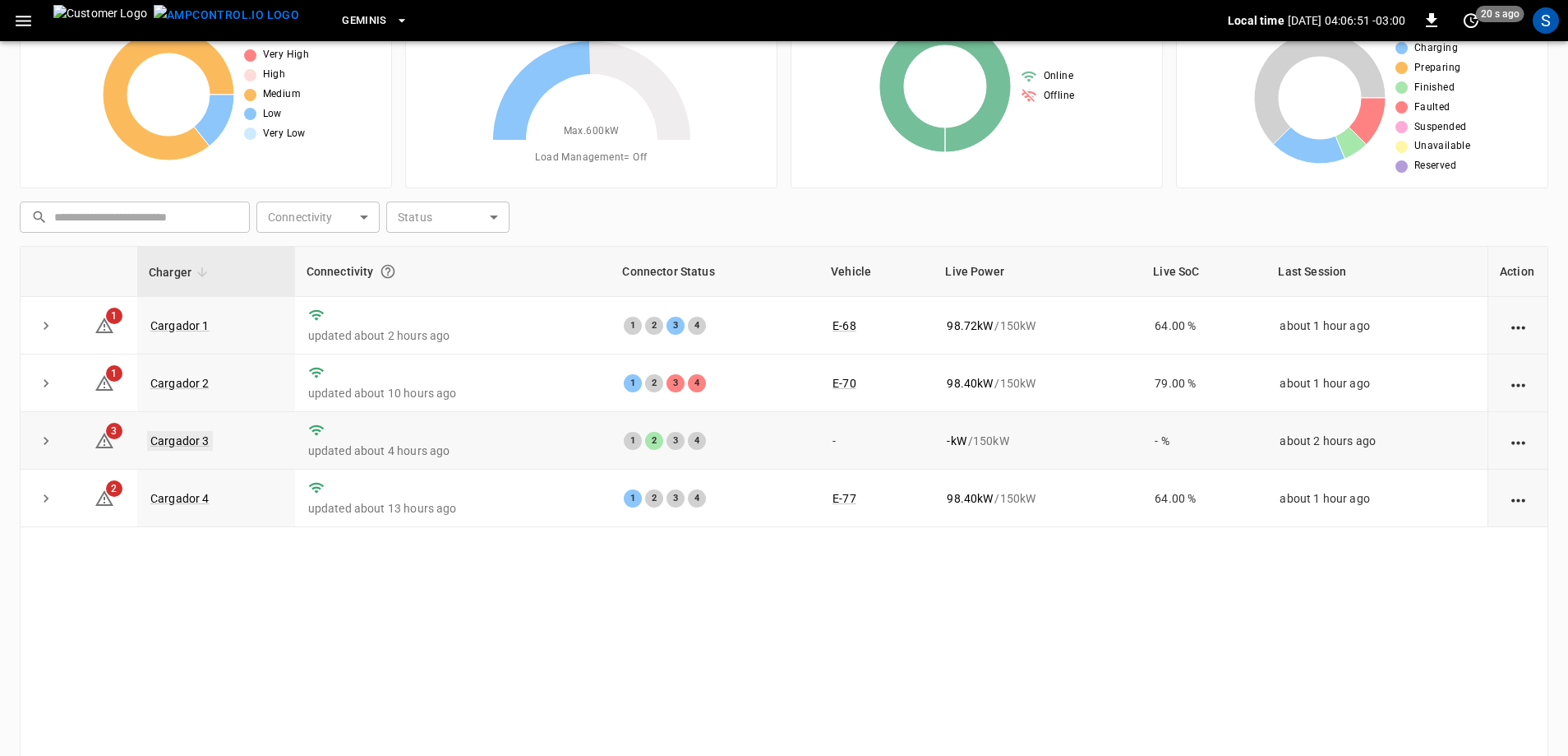
click at [196, 441] on link "Cargador 3" at bounding box center [180, 441] width 66 height 20
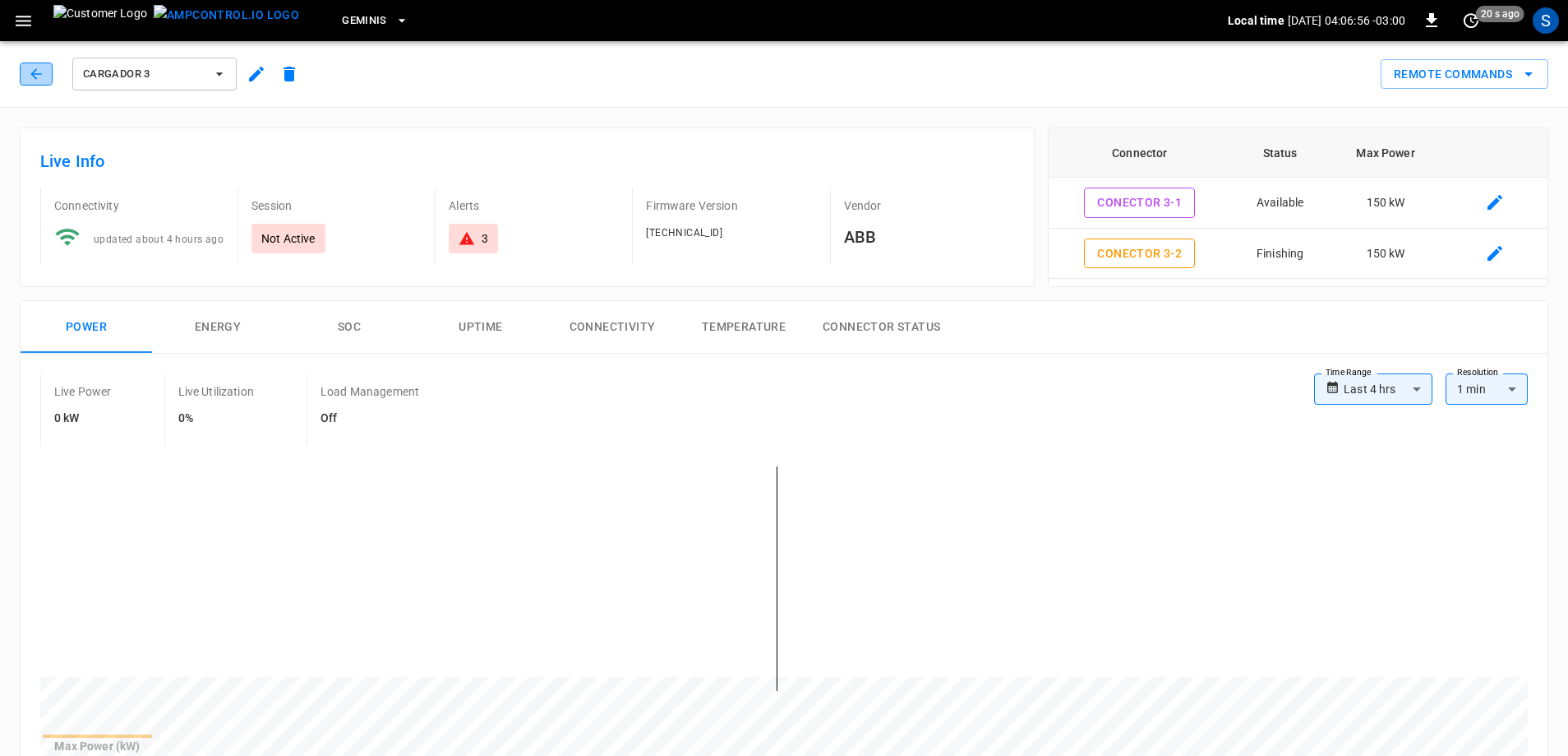
click at [24, 69] on button "button" at bounding box center [36, 74] width 33 height 23
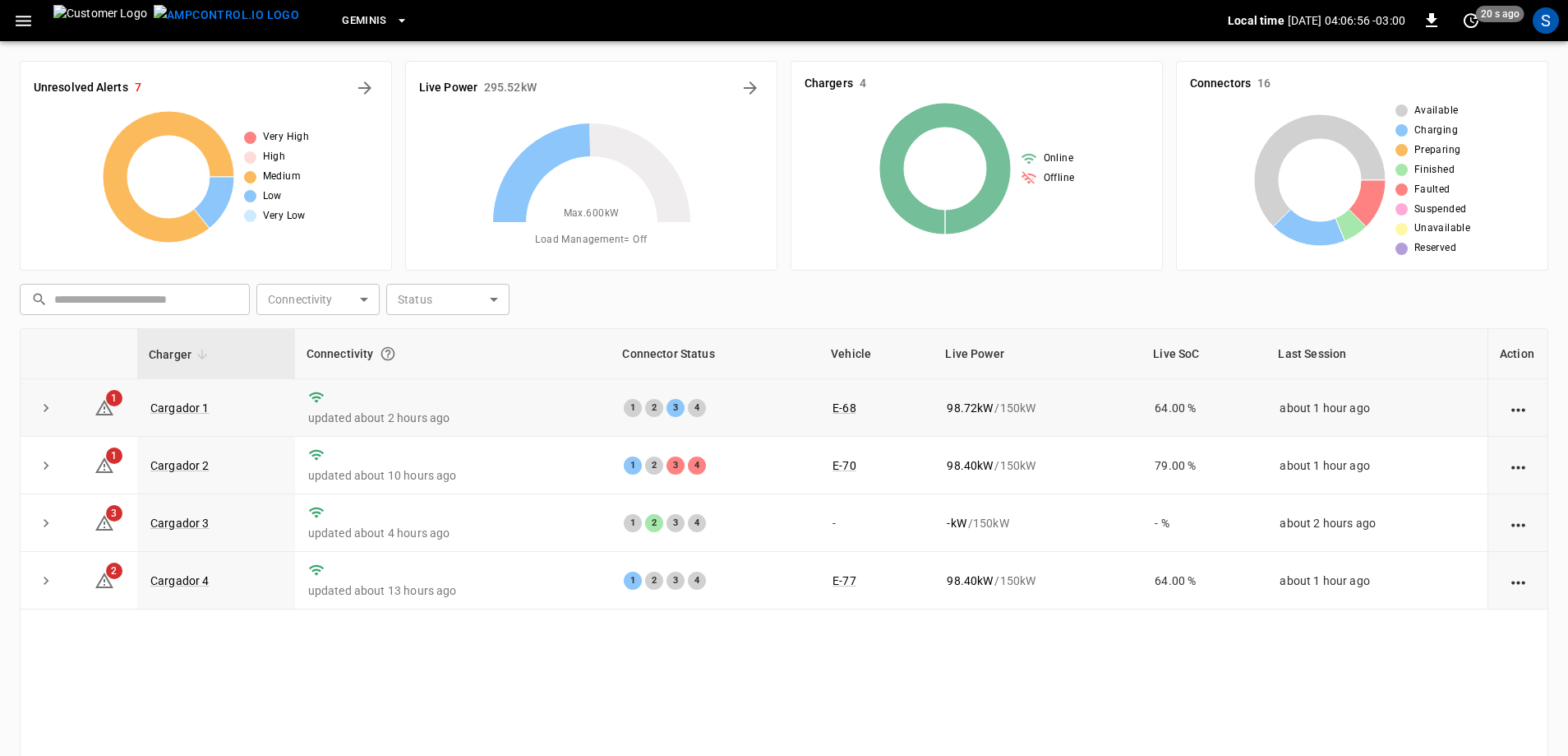
scroll to position [83, 0]
